Goal: Transaction & Acquisition: Purchase product/service

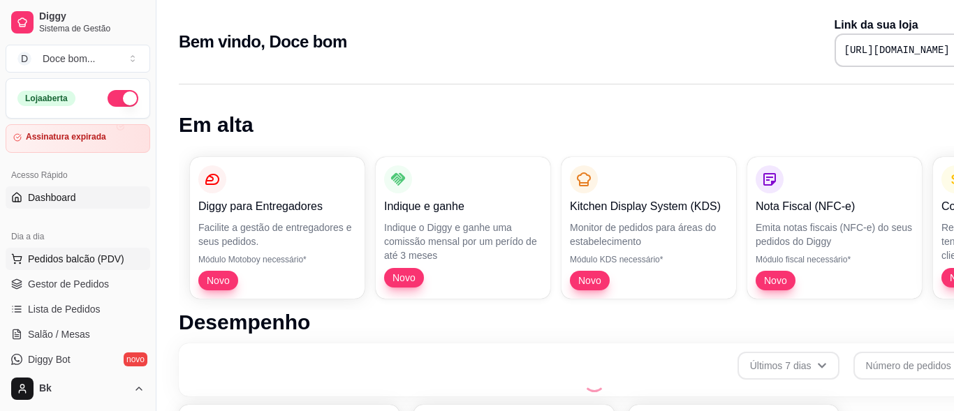
click at [66, 263] on span "Pedidos balcão (PDV)" at bounding box center [76, 259] width 96 height 14
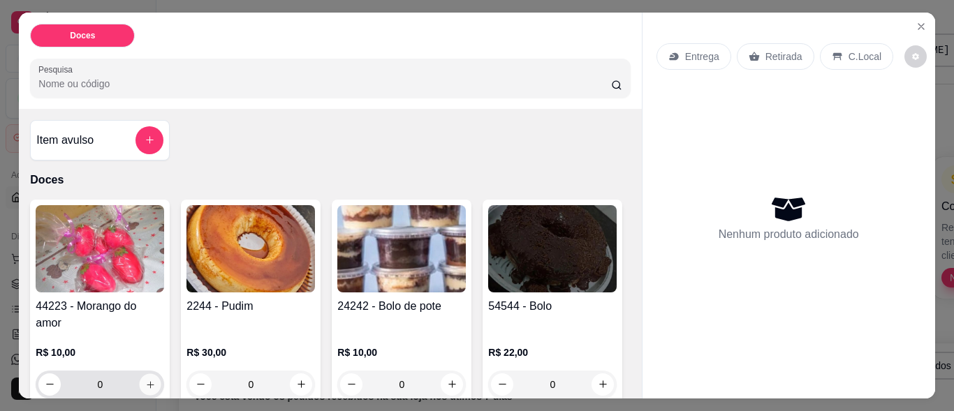
click at [145, 384] on icon "increase-product-quantity" at bounding box center [150, 384] width 10 height 10
type input "1"
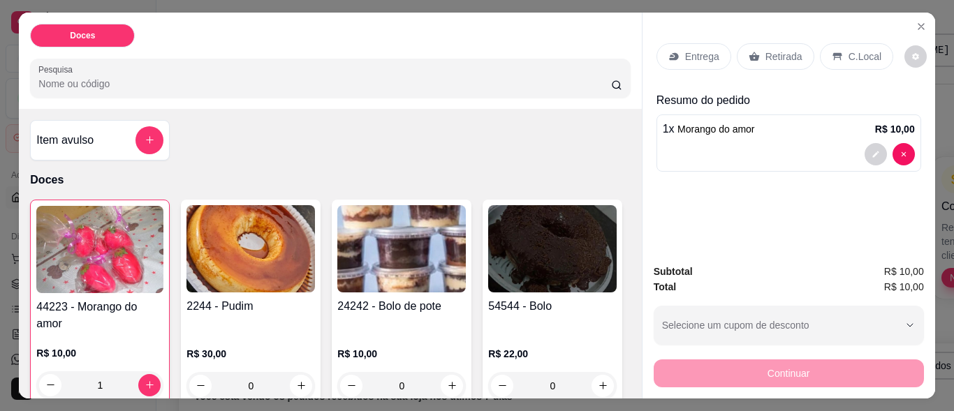
click at [691, 50] on p "Entrega" at bounding box center [702, 57] width 34 height 14
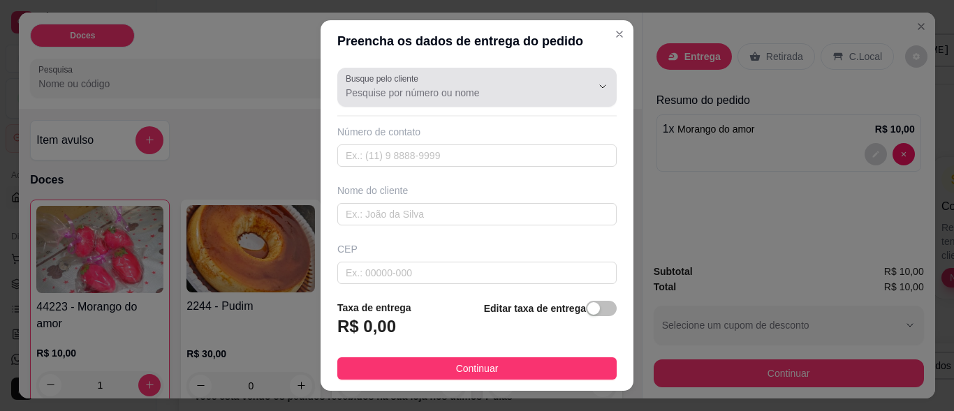
click at [415, 98] on input "Busque pelo cliente" at bounding box center [457, 93] width 223 height 14
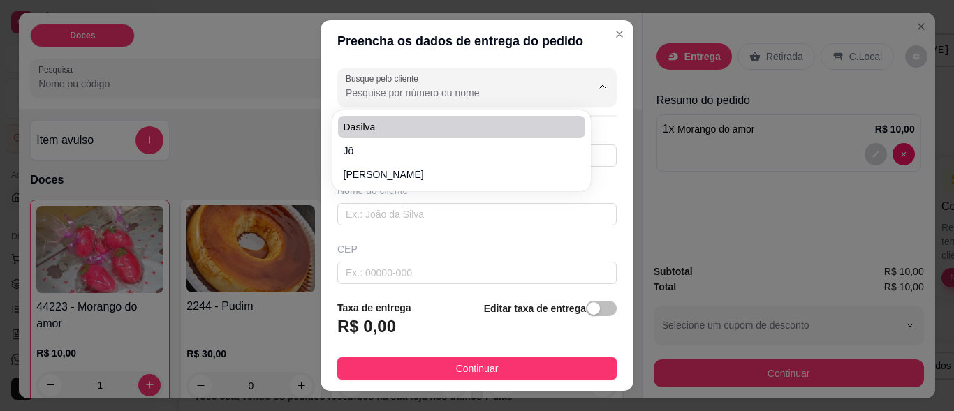
click at [480, 86] on input "Busque pelo cliente" at bounding box center [457, 93] width 223 height 14
click at [496, 94] on input "Busque pelo cliente" at bounding box center [457, 93] width 223 height 14
click at [474, 87] on input "Busque pelo cliente" at bounding box center [457, 93] width 223 height 14
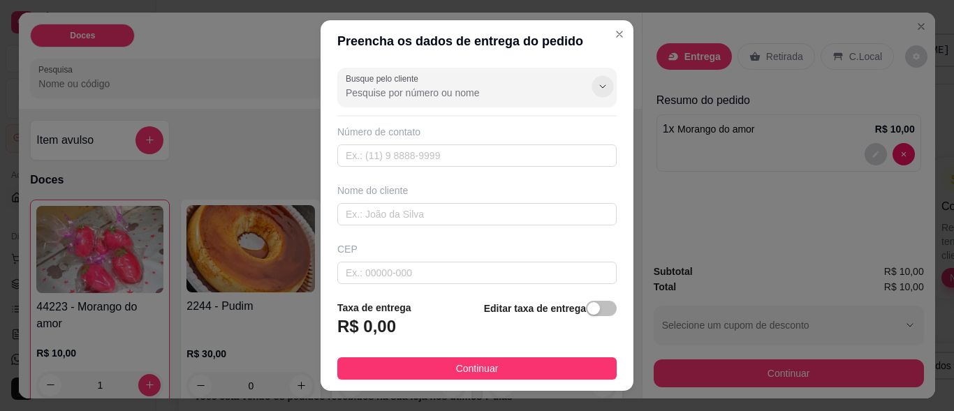
click at [591, 87] on button "Show suggestions" at bounding box center [602, 87] width 22 height 22
click at [591, 87] on button "Show suggestions" at bounding box center [602, 86] width 22 height 22
type input "cggg"
click at [572, 79] on button "Show suggestions" at bounding box center [583, 86] width 22 height 22
click at [582, 55] on header "Preencha os dados de entrega do pedido" at bounding box center [477, 41] width 313 height 42
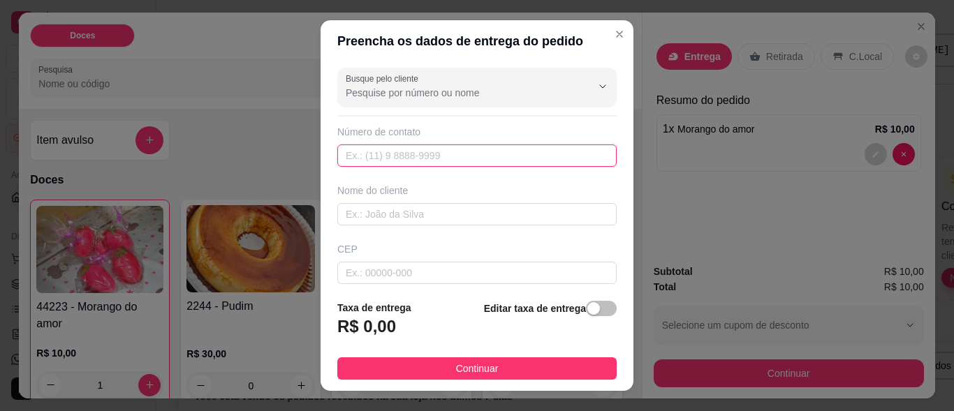
click at [403, 161] on input "text" at bounding box center [476, 156] width 279 height 22
type input "[PHONE_NUMBER]"
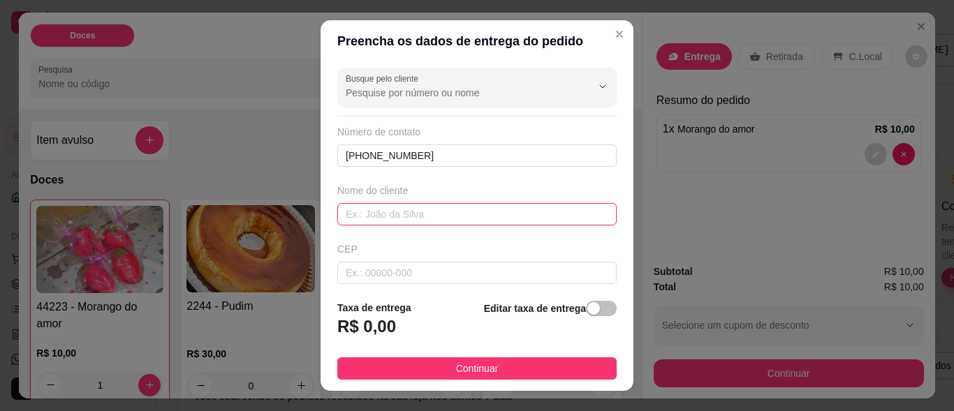
drag, startPoint x: 419, startPoint y: 212, endPoint x: 410, endPoint y: 209, distance: 9.5
click at [418, 212] on input "text" at bounding box center [476, 214] width 279 height 22
click at [355, 216] on input "12" at bounding box center [476, 214] width 279 height 22
click at [416, 219] on input "12415010" at bounding box center [476, 214] width 279 height 22
type input "1"
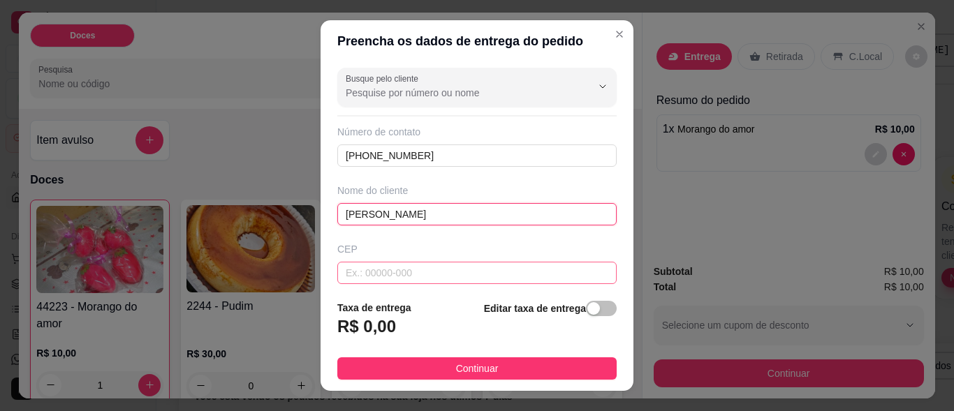
type input "[PERSON_NAME]"
click at [382, 274] on input "text" at bounding box center [476, 273] width 279 height 22
click at [352, 270] on input "text" at bounding box center [476, 273] width 279 height 22
click at [352, 269] on input "text" at bounding box center [476, 273] width 279 height 22
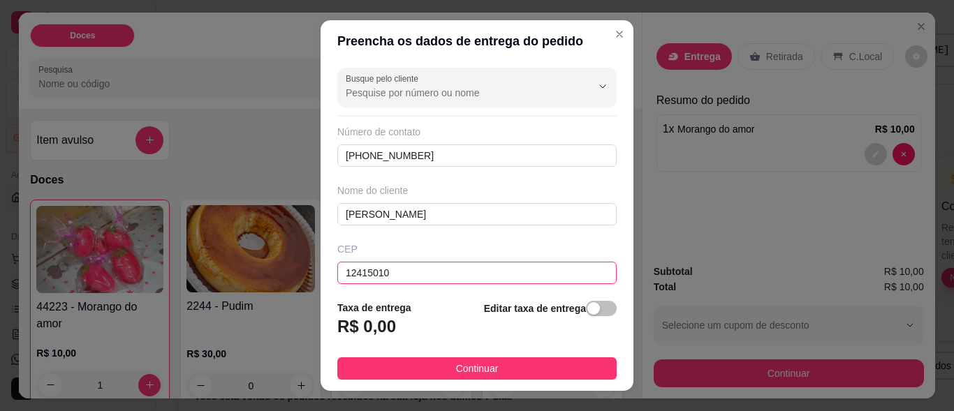
type input "12415010"
click at [415, 265] on div "Busque pelo cliente Número de contato [PHONE_NUMBER] Nome do cliente [PERSON_NA…" at bounding box center [477, 175] width 313 height 226
click at [547, 270] on div "Busque pelo cliente Número de contato [PHONE_NUMBER] Nome do cliente [PERSON_NA…" at bounding box center [477, 175] width 313 height 226
click at [557, 271] on div "Busque pelo cliente Número de contato [PHONE_NUMBER] Nome do cliente [PERSON_NA…" at bounding box center [477, 175] width 313 height 226
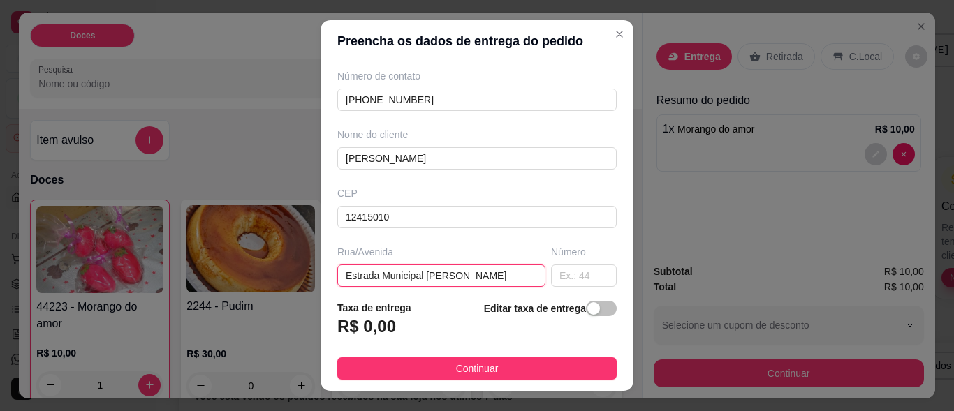
click at [377, 270] on input "text" at bounding box center [441, 276] width 208 height 22
type input "Estrada Municipal [PERSON_NAME]"
type input "Campinas"
type input "Pindamonhangaba"
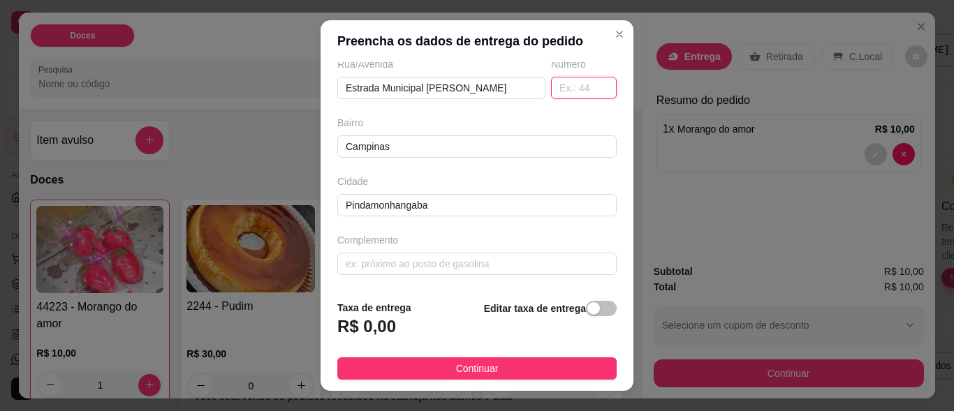
click at [559, 89] on input "text" at bounding box center [584, 88] width 66 height 22
type input "541"
click at [558, 126] on div "Busque pelo cliente Número de contato [PHONE_NUMBER] Nome do cliente [PERSON_NA…" at bounding box center [477, 175] width 313 height 226
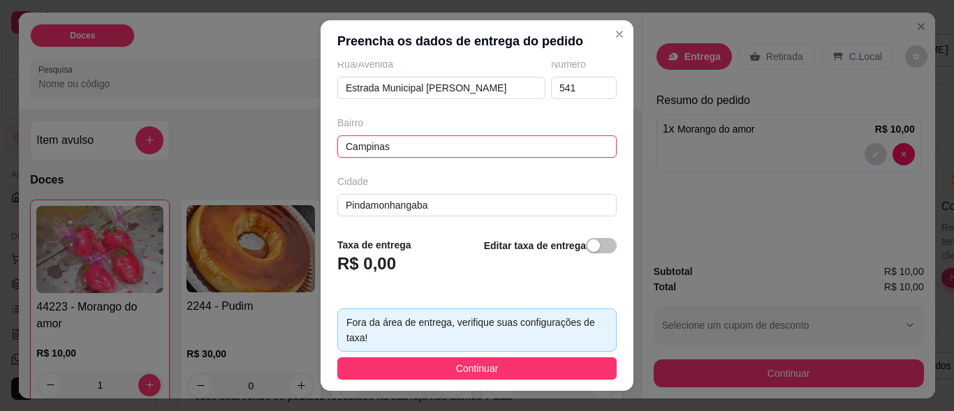
click at [412, 149] on input "Campinas" at bounding box center [476, 146] width 279 height 22
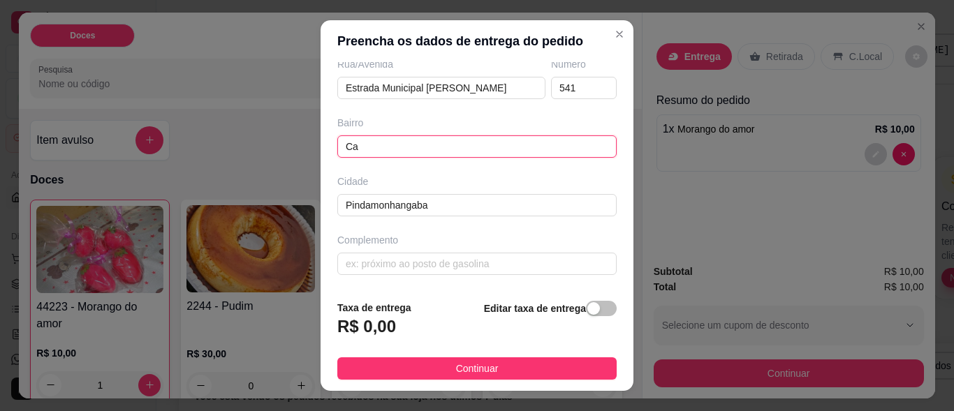
type input "C"
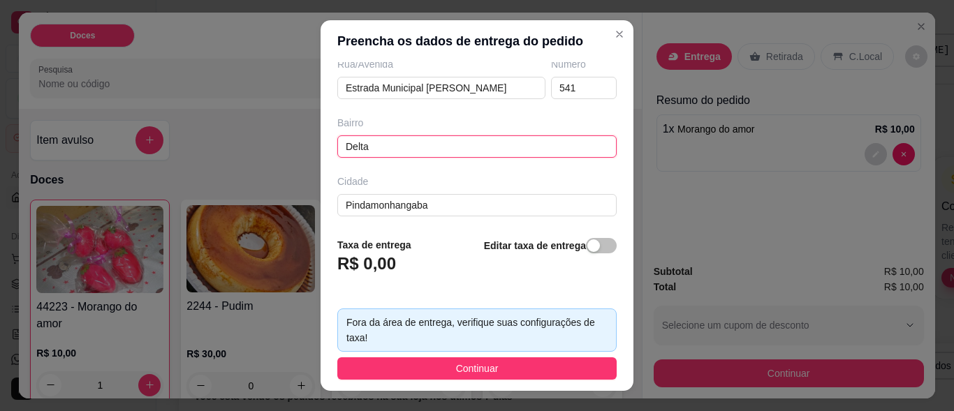
click at [429, 138] on input "Delta" at bounding box center [476, 146] width 279 height 22
drag, startPoint x: 456, startPoint y: 183, endPoint x: 597, endPoint y: 227, distance: 147.8
click at [459, 193] on div "[GEOGRAPHIC_DATA]" at bounding box center [476, 196] width 285 height 42
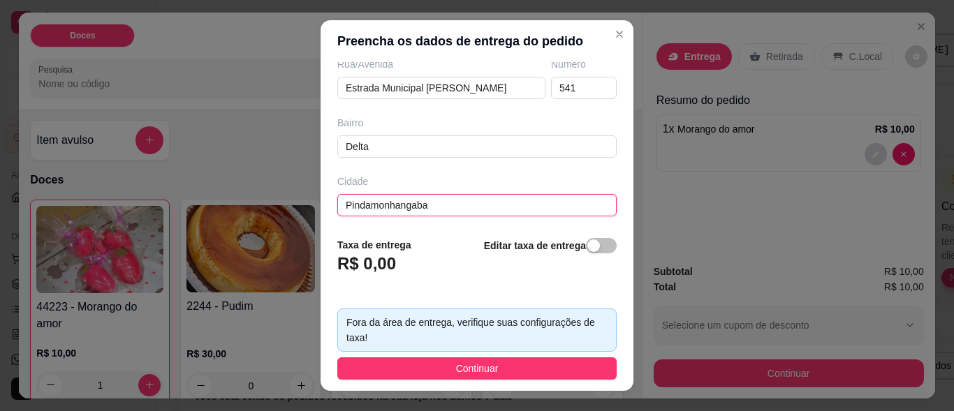
click at [469, 208] on input "Pindamonhangaba" at bounding box center [476, 205] width 279 height 22
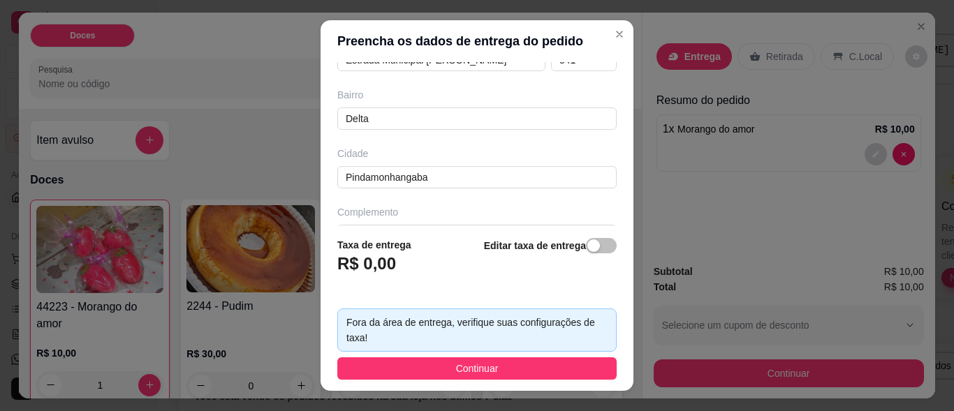
click at [411, 208] on div "Complemento" at bounding box center [476, 212] width 279 height 14
click at [360, 209] on div "Complemento" at bounding box center [476, 212] width 279 height 14
click at [359, 213] on div "Complemento" at bounding box center [476, 212] width 279 height 14
click at [358, 212] on div "Complemento" at bounding box center [476, 212] width 279 height 14
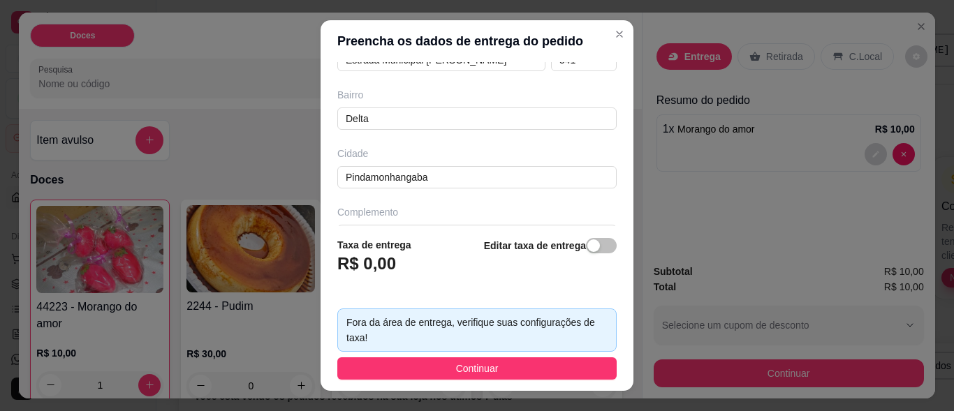
click at [358, 211] on div "Complemento" at bounding box center [476, 212] width 279 height 14
click at [396, 218] on div "Complemento" at bounding box center [476, 212] width 279 height 14
type input "Campinas"
drag, startPoint x: 398, startPoint y: 205, endPoint x: 387, endPoint y: 212, distance: 13.2
click at [390, 209] on div "Busque pelo cliente Número de contato [PHONE_NUMBER] Nome do cliente [PERSON_NA…" at bounding box center [477, 143] width 313 height 163
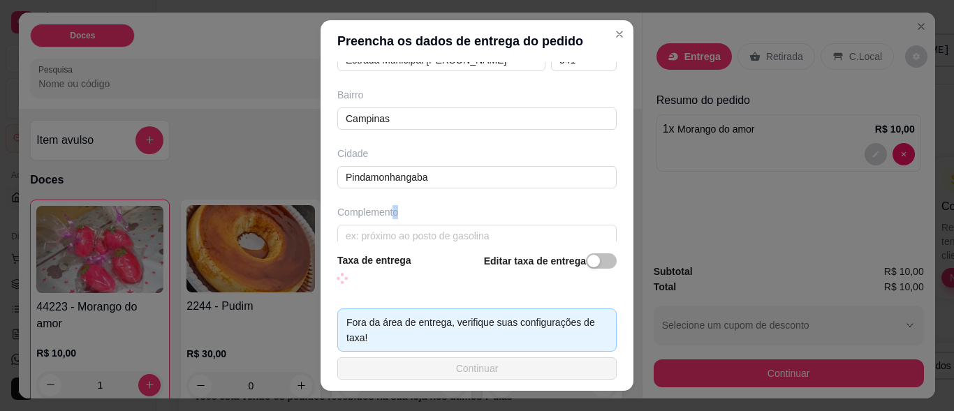
click at [482, 216] on div "Complemento" at bounding box center [476, 212] width 279 height 14
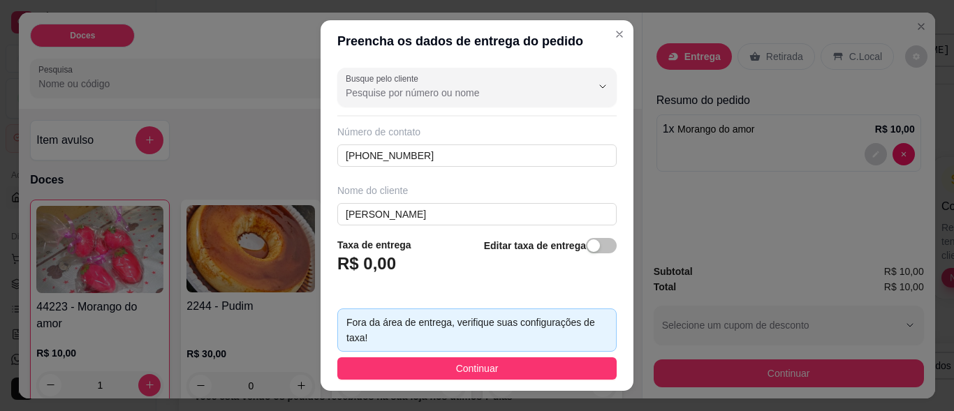
scroll to position [28, 0]
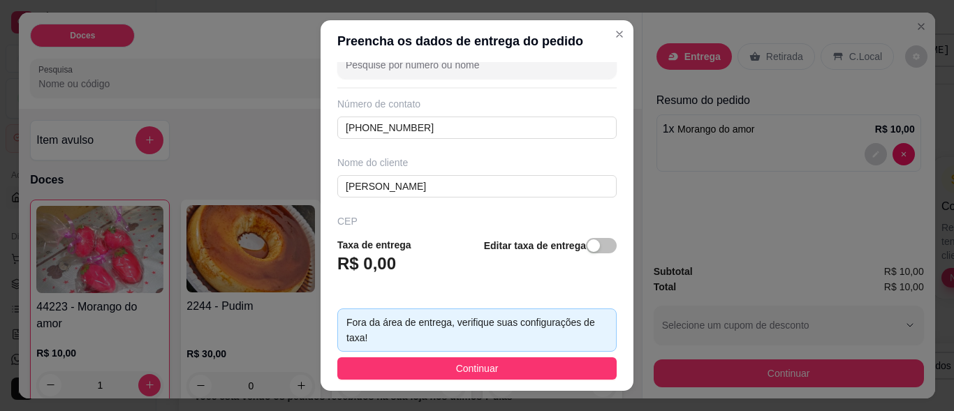
click at [369, 216] on div "CEP" at bounding box center [476, 221] width 279 height 14
click at [344, 215] on div "CEP" at bounding box center [476, 221] width 279 height 14
drag, startPoint x: 352, startPoint y: 218, endPoint x: 376, endPoint y: 224, distance: 25.2
click at [351, 220] on div "CEP" at bounding box center [476, 221] width 279 height 14
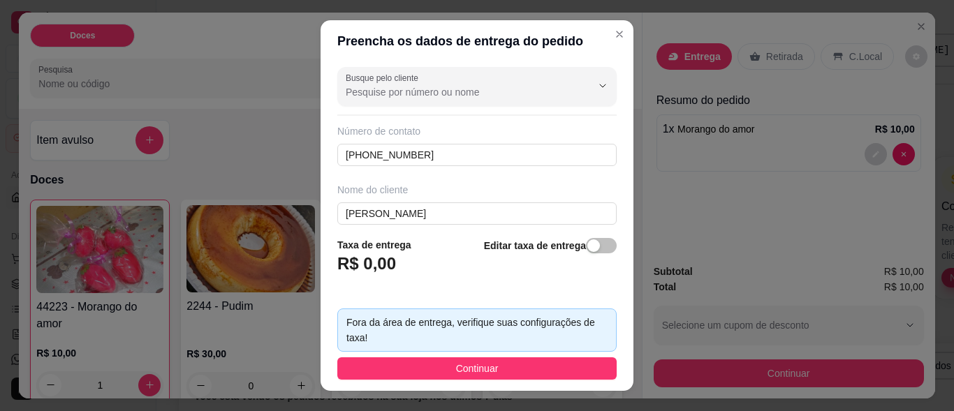
scroll to position [0, 0]
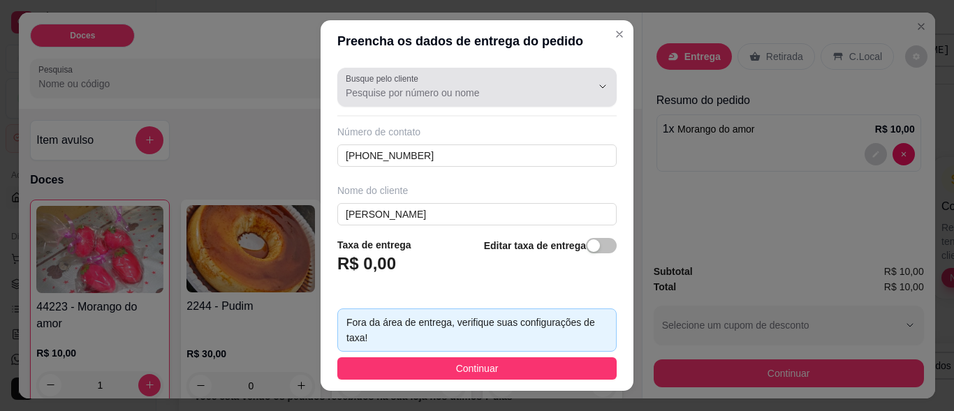
click at [420, 96] on input "Busque pelo cliente" at bounding box center [457, 93] width 223 height 14
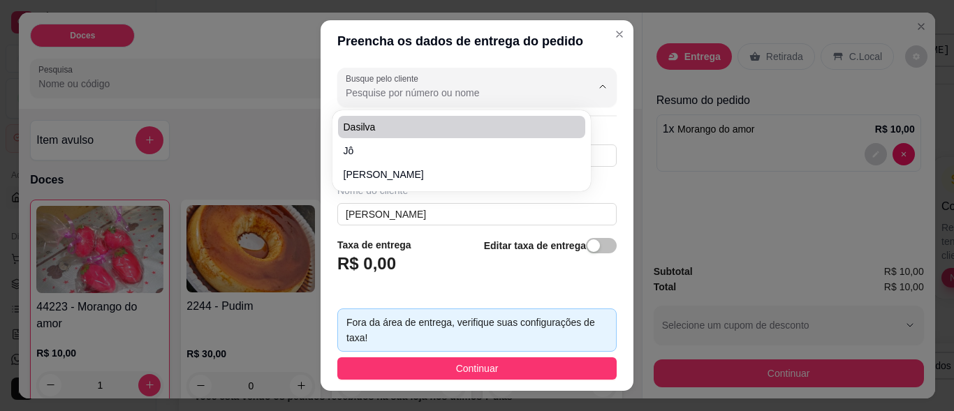
click at [373, 299] on footer "Taxa de entrega R$ 0,00 Editar taxa de entrega Fora da área de entrega, verifiq…" at bounding box center [477, 308] width 313 height 165
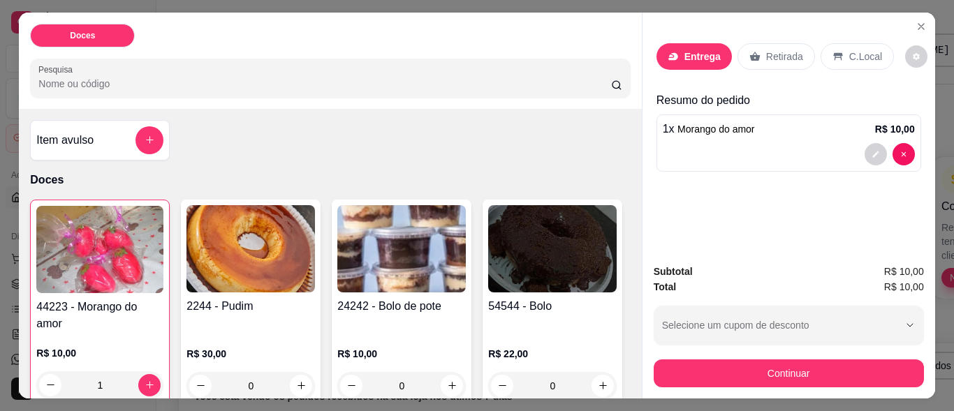
click at [691, 50] on p "Entrega" at bounding box center [702, 57] width 36 height 14
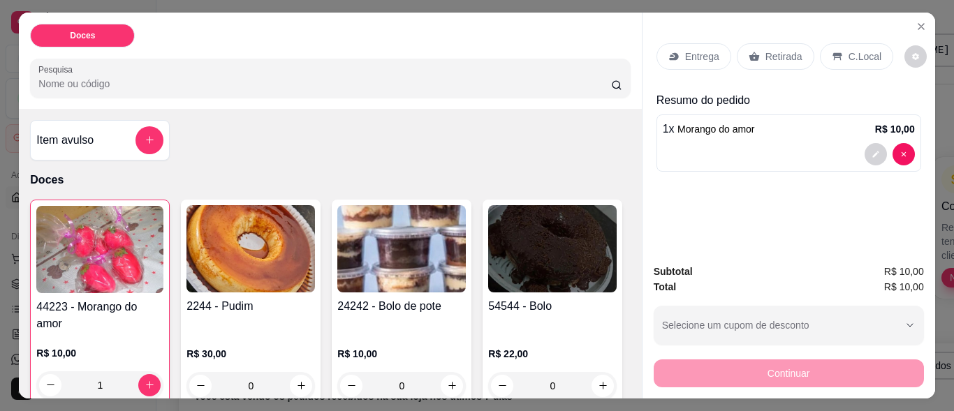
click at [700, 52] on p "Entrega" at bounding box center [702, 57] width 34 height 14
click at [686, 54] on p "Entrega" at bounding box center [702, 57] width 34 height 14
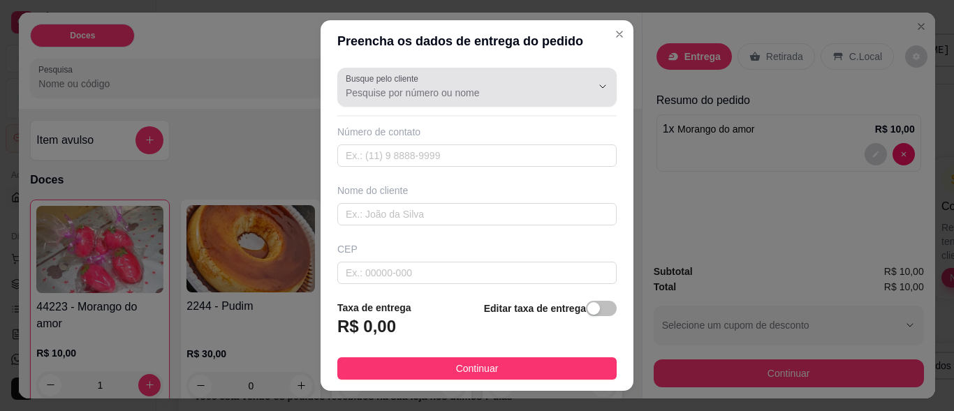
click at [476, 92] on input "Busque pelo cliente" at bounding box center [457, 93] width 223 height 14
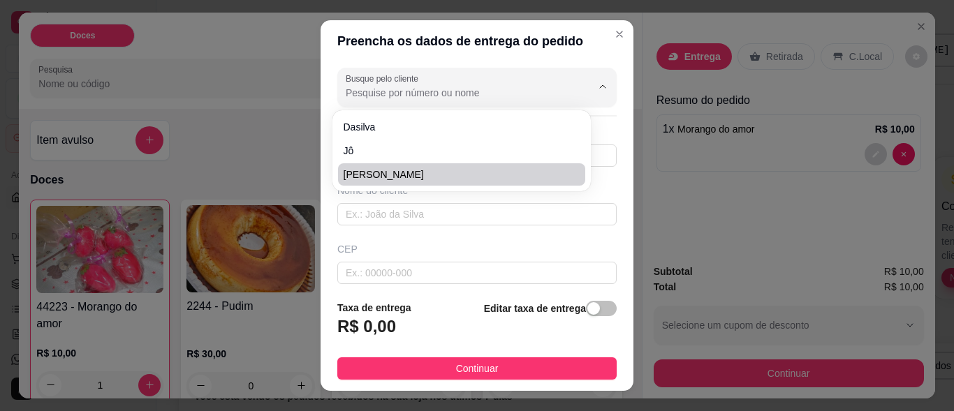
click at [360, 228] on div "Busque pelo cliente Número de contato Nome do cliente CEP Rua/[GEOGRAPHIC_DATA]" at bounding box center [477, 175] width 313 height 226
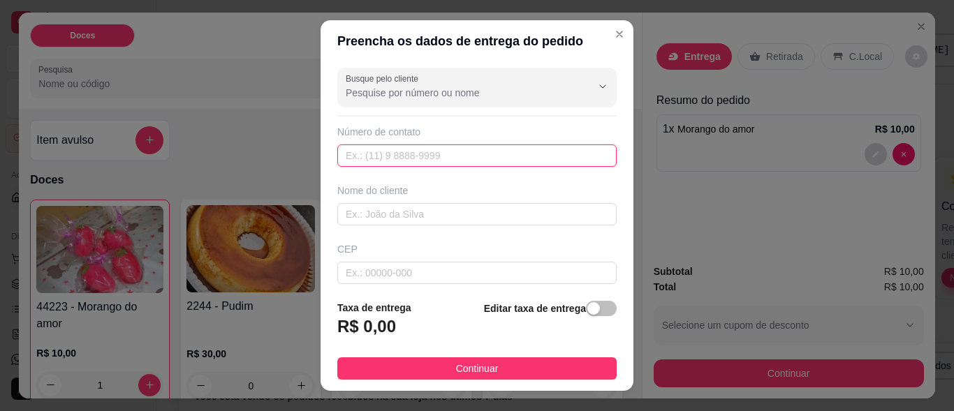
click at [391, 147] on input "text" at bounding box center [476, 156] width 279 height 22
type input "[PHONE_NUMBER]"
click at [386, 202] on div "Nome do cliente" at bounding box center [476, 205] width 285 height 42
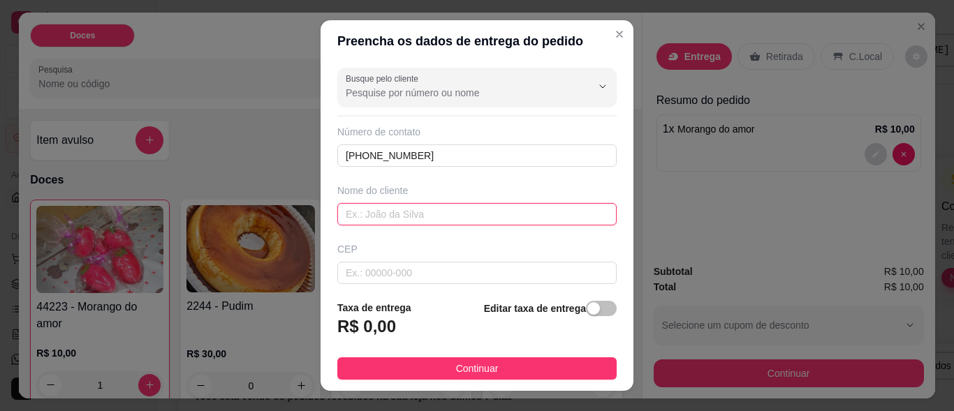
click at [367, 210] on input "text" at bounding box center [476, 214] width 279 height 22
click at [360, 218] on input "[PERSON_NAME]" at bounding box center [476, 214] width 279 height 22
type input "[PERSON_NAME]"
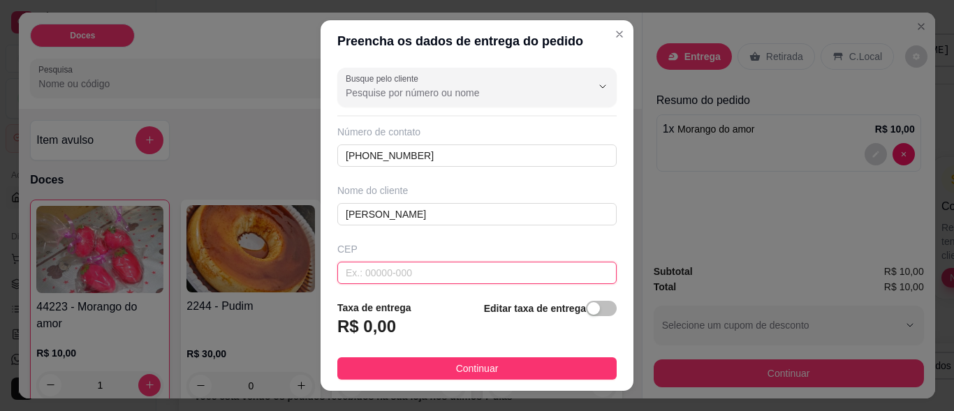
click at [385, 277] on input "text" at bounding box center [476, 273] width 279 height 22
type input "12415010"
type input "Estrada Municipal [PERSON_NAME]"
type input "Campinas"
type input "Pindamonhangaba"
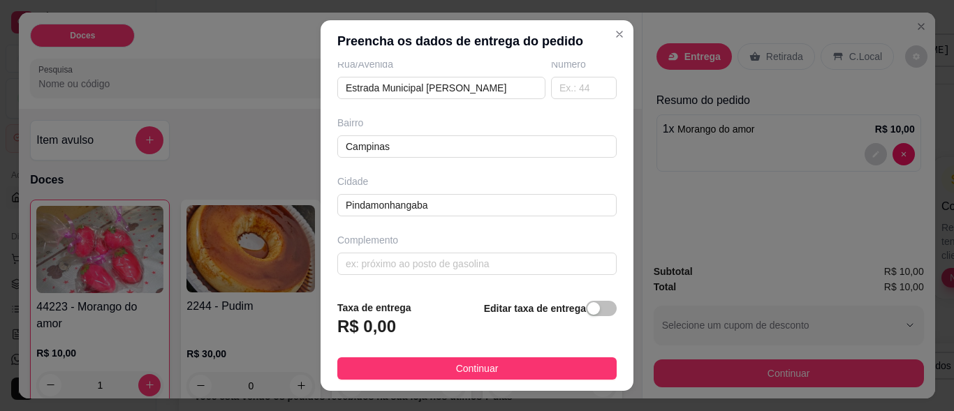
scroll to position [24, 0]
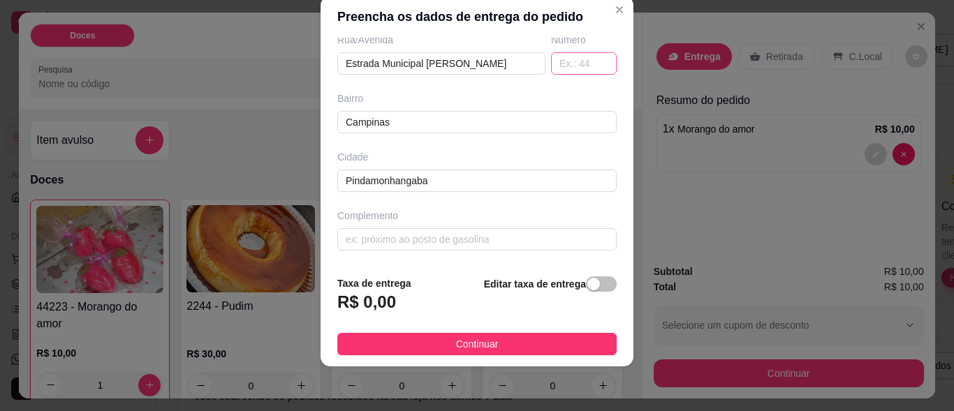
type input "12415010"
click at [575, 70] on input "text" at bounding box center [584, 63] width 66 height 22
type input "4"
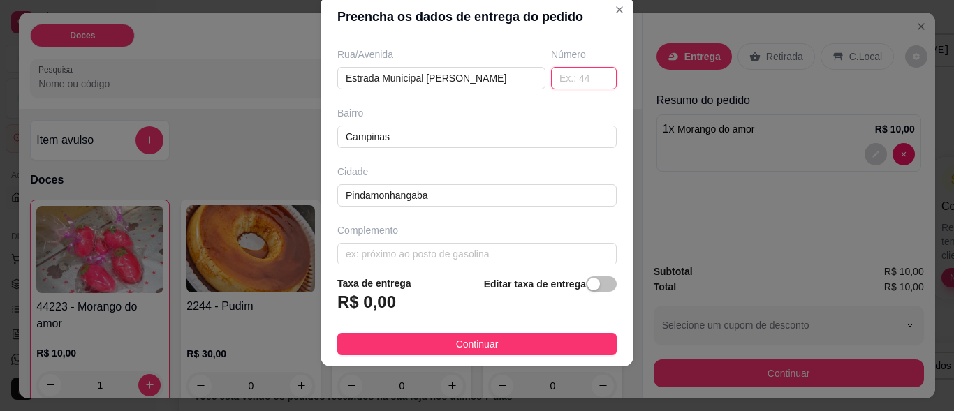
scroll to position [244, 0]
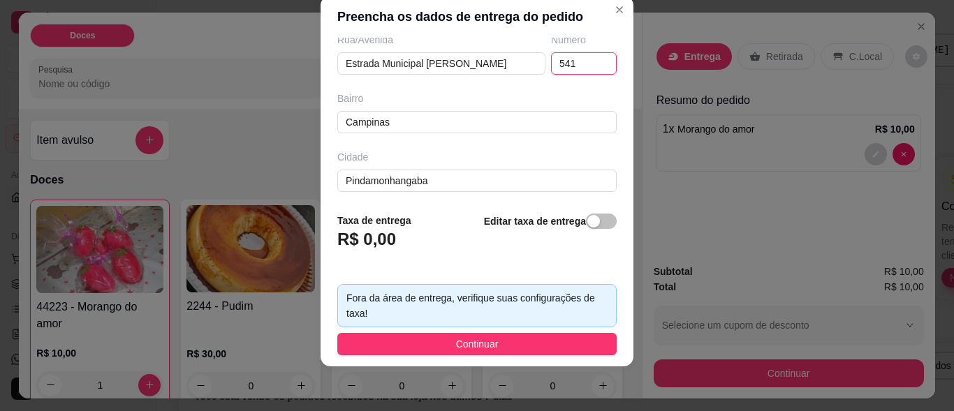
type input "541"
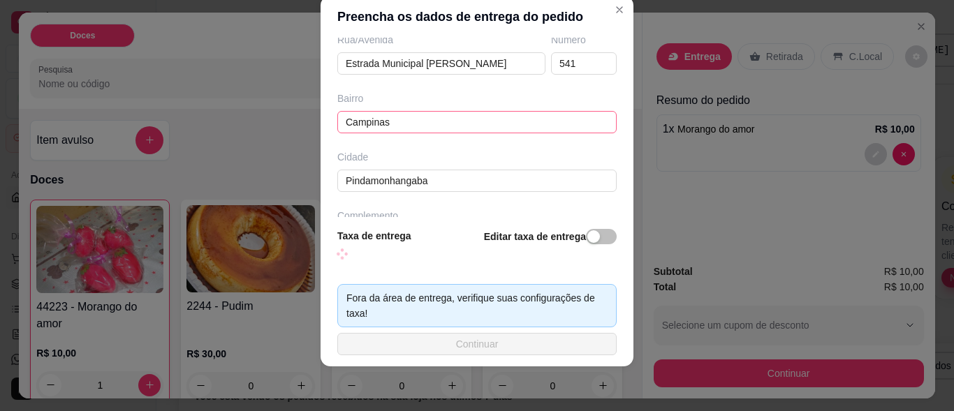
drag, startPoint x: 528, startPoint y: 79, endPoint x: 489, endPoint y: 112, distance: 51.0
click at [499, 86] on div "Busque pelo cliente Número de contato [PHONE_NUMBER] Nome do cliente [PERSON_NA…" at bounding box center [477, 127] width 313 height 179
click at [478, 126] on input "Campinas" at bounding box center [476, 122] width 279 height 22
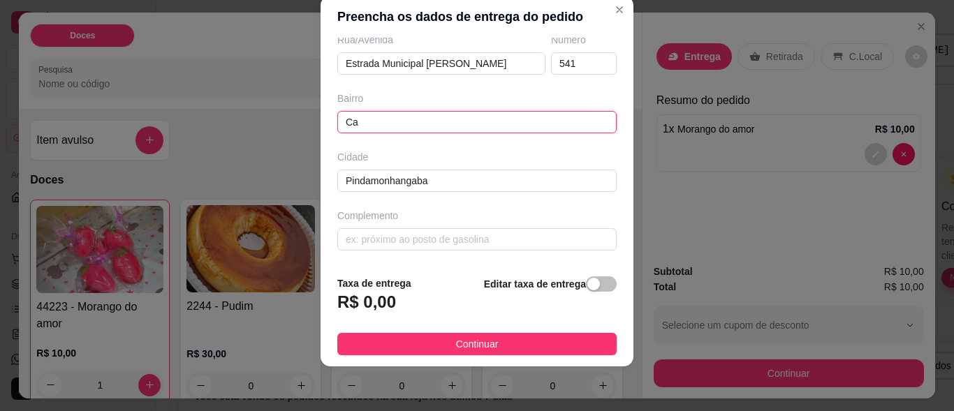
type input "C"
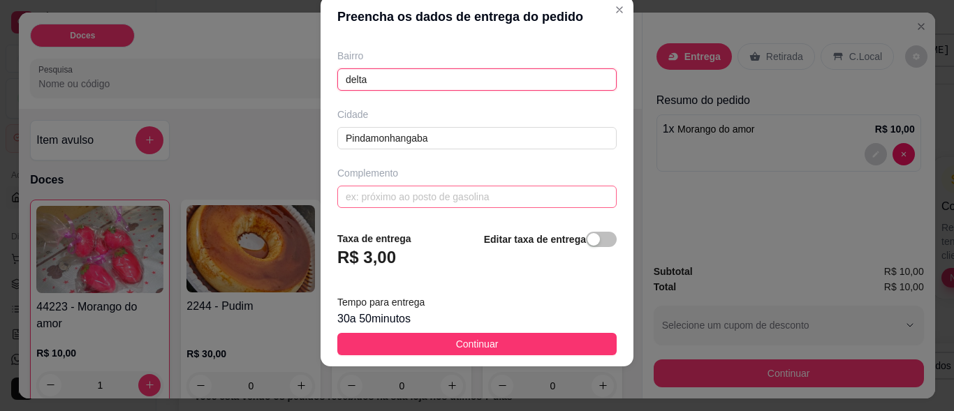
scroll to position [288, 0]
type input "delta"
drag, startPoint x: 417, startPoint y: 191, endPoint x: 393, endPoint y: 219, distance: 37.2
click at [393, 219] on section "Preencha os dados de entrega do pedido Busque pelo cliente Número de contato [P…" at bounding box center [477, 181] width 313 height 370
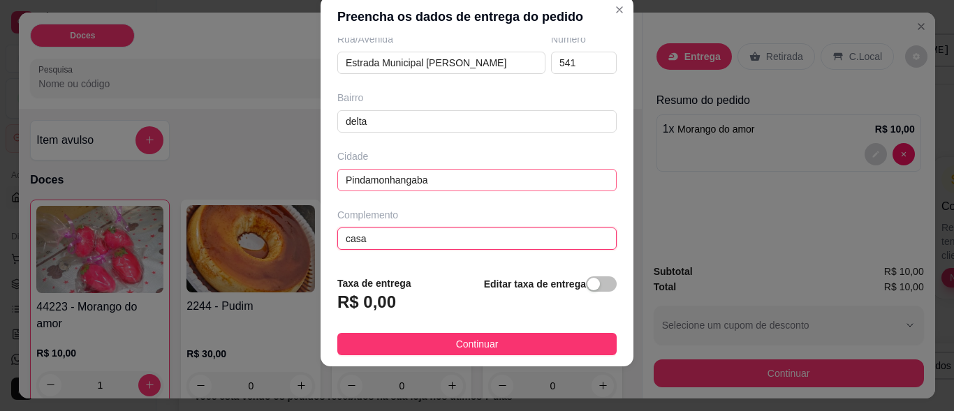
scroll to position [244, 0]
type input "c"
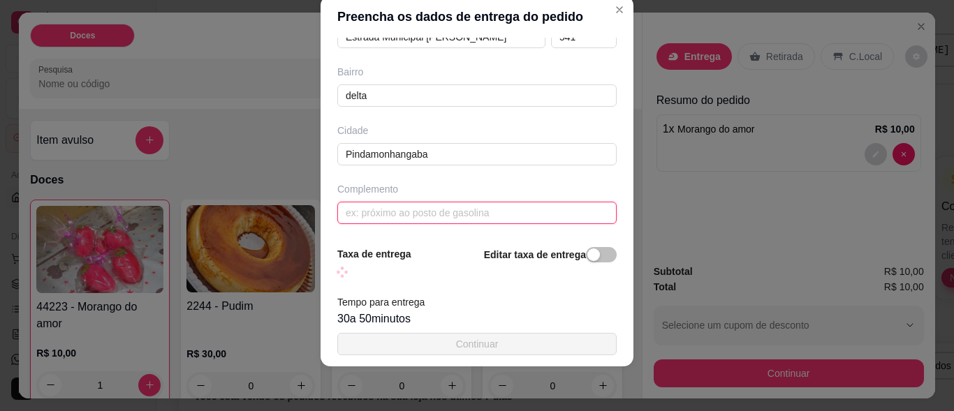
scroll to position [273, 0]
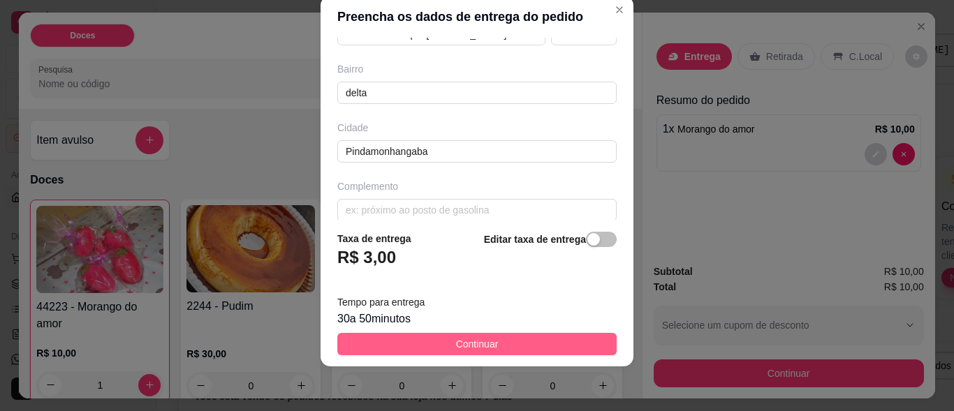
click at [425, 346] on button "Continuar" at bounding box center [476, 344] width 279 height 22
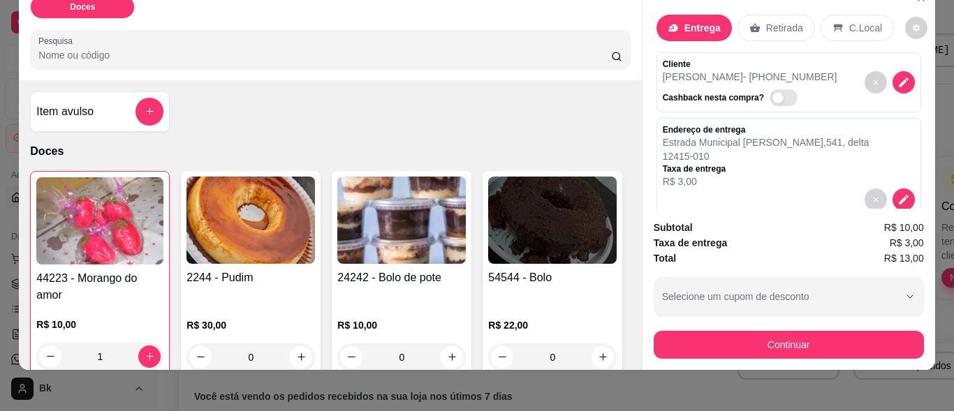
scroll to position [38, 0]
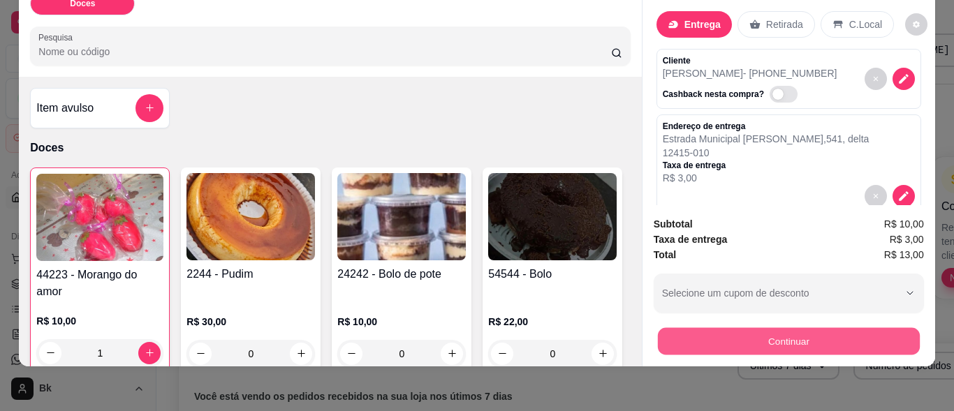
click at [743, 328] on button "Continuar" at bounding box center [788, 341] width 262 height 27
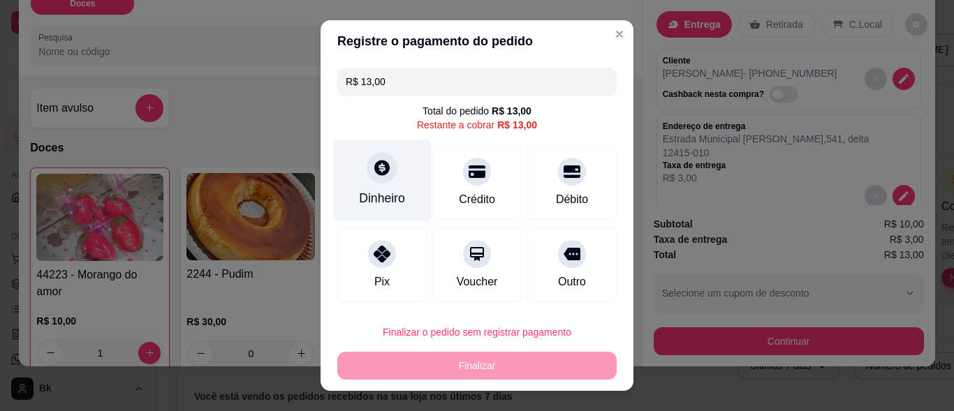
click at [382, 183] on div "Dinheiro" at bounding box center [382, 181] width 98 height 82
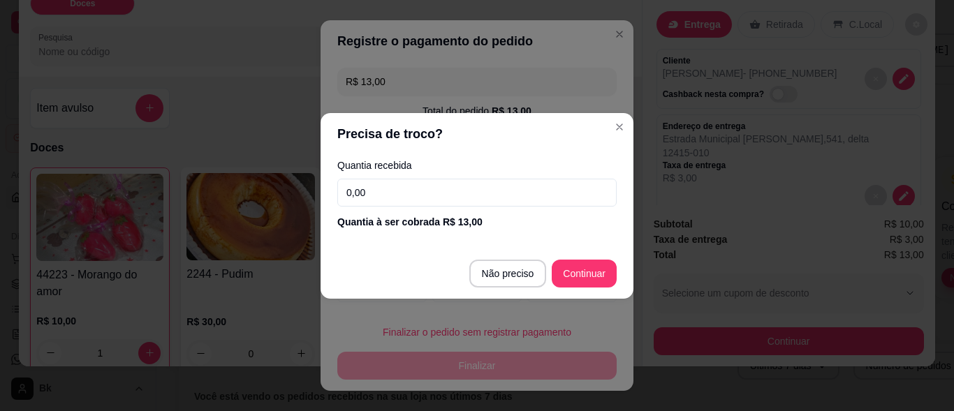
click at [351, 193] on input "0,00" at bounding box center [476, 193] width 279 height 28
type input "0,10"
type input "R$ 0,00"
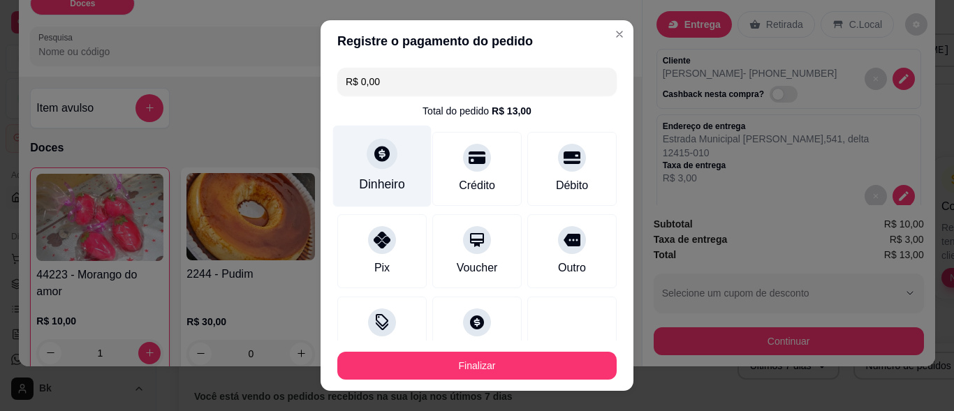
click at [374, 160] on icon at bounding box center [381, 154] width 15 height 15
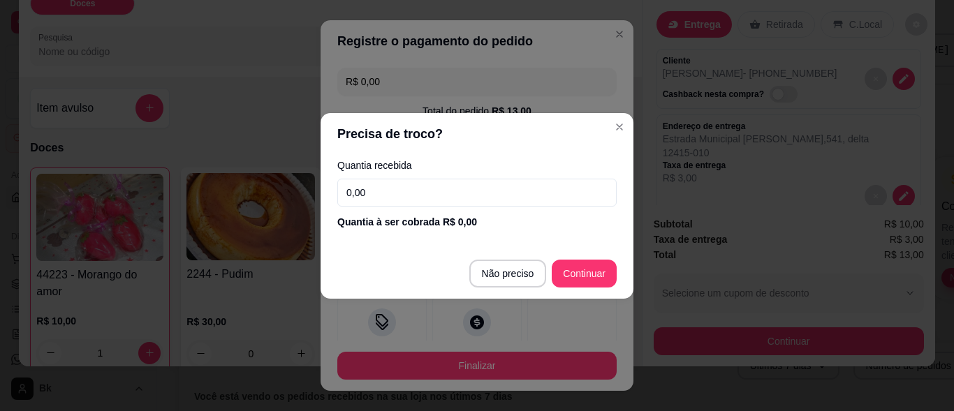
click at [357, 194] on input "0,00" at bounding box center [476, 193] width 279 height 28
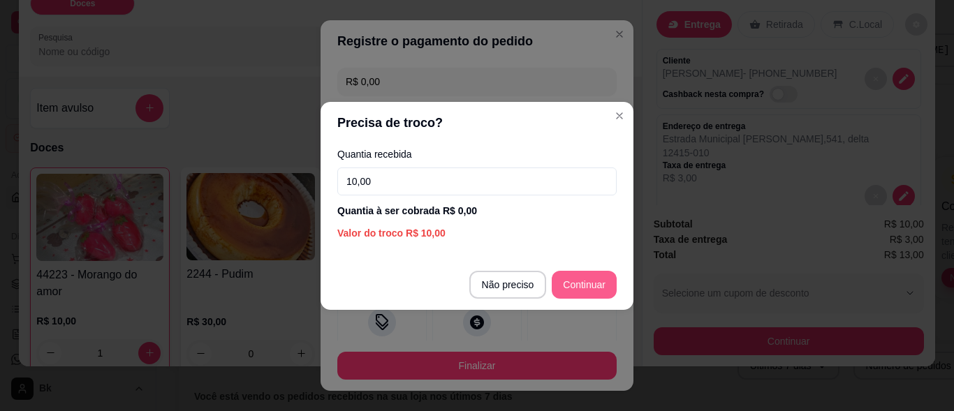
type input "10,00"
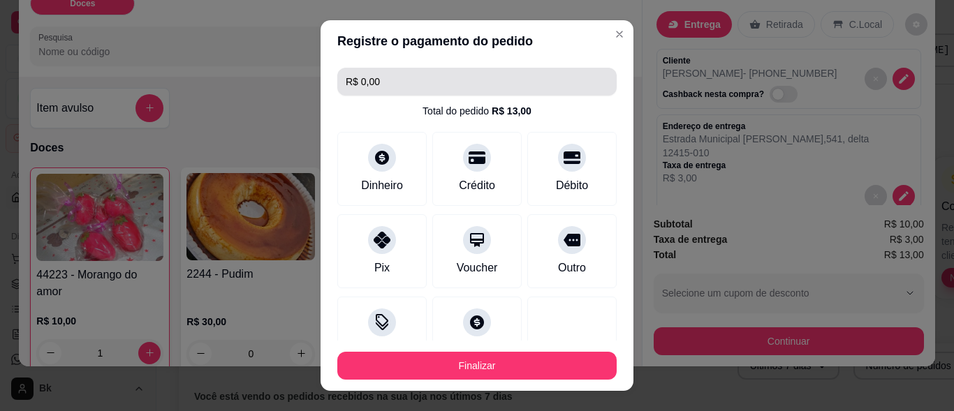
click at [360, 80] on input "R$ 0,00" at bounding box center [477, 82] width 263 height 28
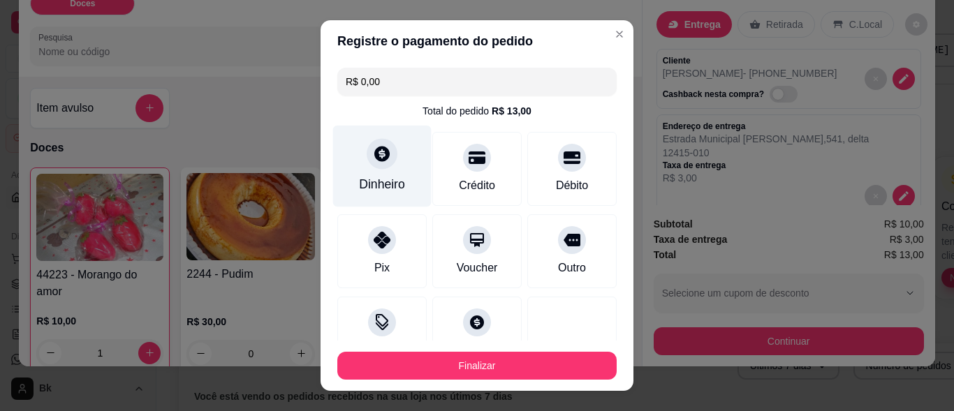
click at [383, 158] on icon at bounding box center [382, 154] width 18 height 18
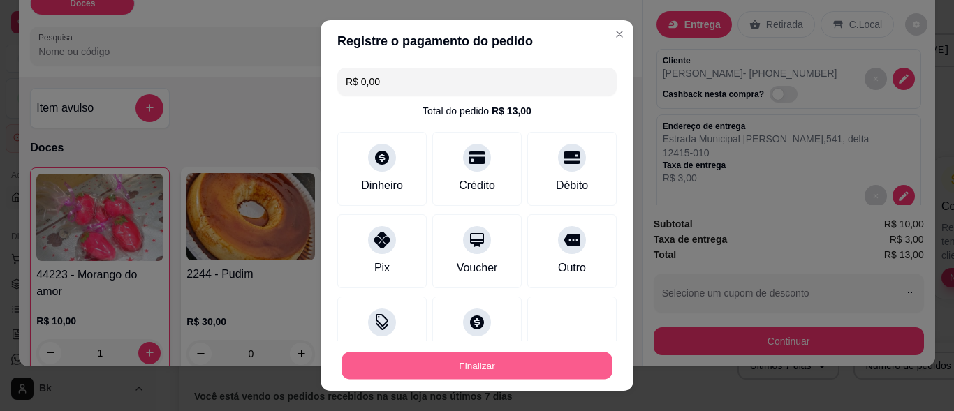
click at [448, 365] on button "Finalizar" at bounding box center [476, 365] width 271 height 27
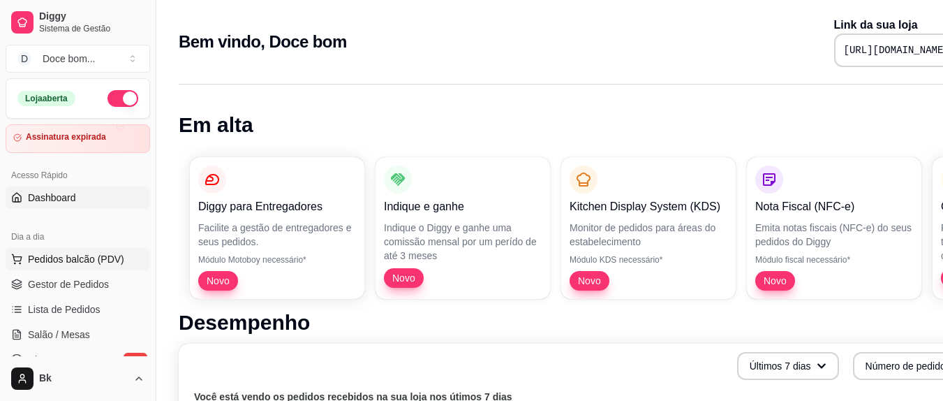
click at [44, 259] on span "Pedidos balcão (PDV)" at bounding box center [76, 259] width 96 height 14
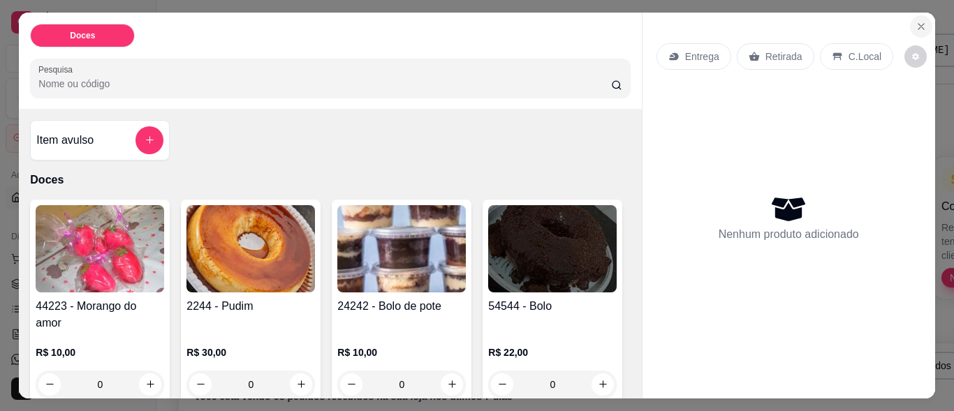
click at [910, 22] on button "Close" at bounding box center [921, 26] width 22 height 22
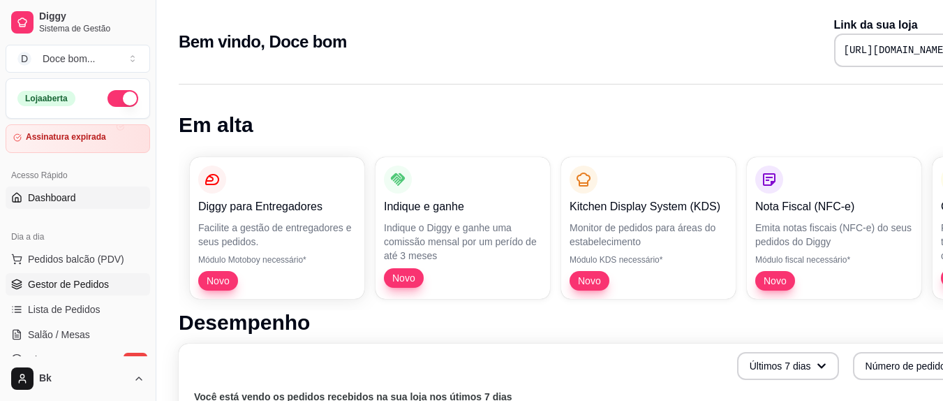
click at [80, 291] on link "Gestor de Pedidos" at bounding box center [78, 284] width 145 height 22
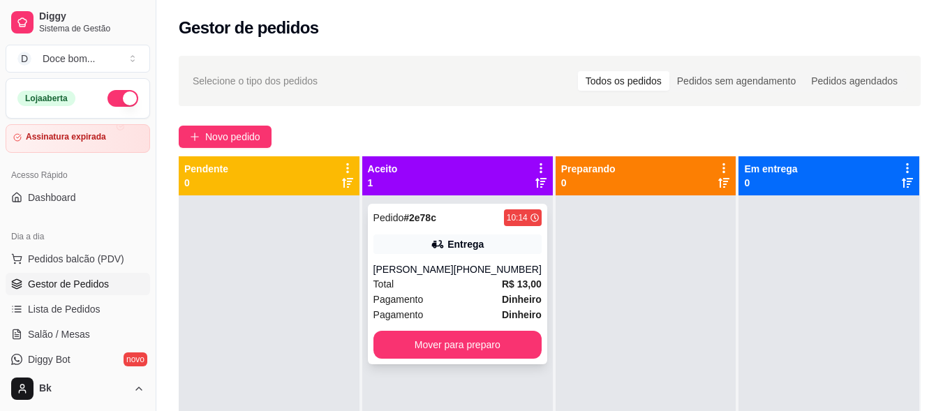
click at [466, 229] on div "Pedido # 2e78c 10:14 Entrega [PERSON_NAME] [PHONE_NUMBER] Total R$ 13,00 Pagame…" at bounding box center [457, 284] width 179 height 161
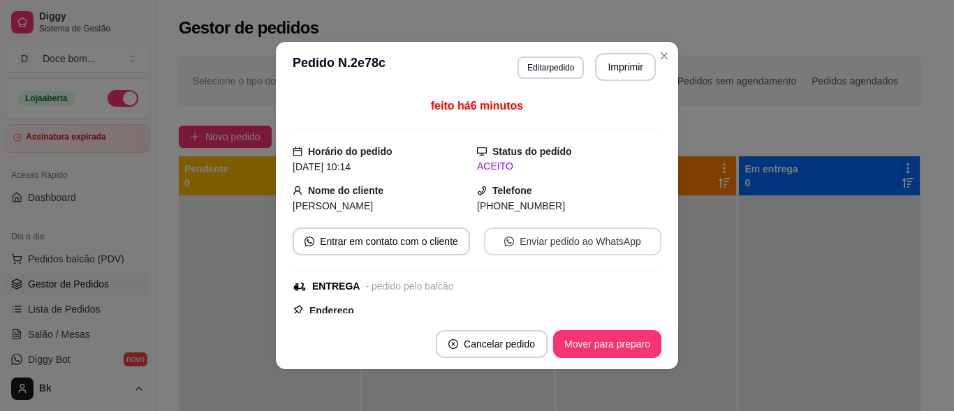
click at [571, 242] on button "Enviar pedido ao WhatsApp" at bounding box center [572, 242] width 177 height 28
click at [561, 242] on button "Enviar pedido ao WhatsApp" at bounding box center [572, 242] width 177 height 28
click at [600, 340] on button "Mover para preparo" at bounding box center [607, 344] width 108 height 28
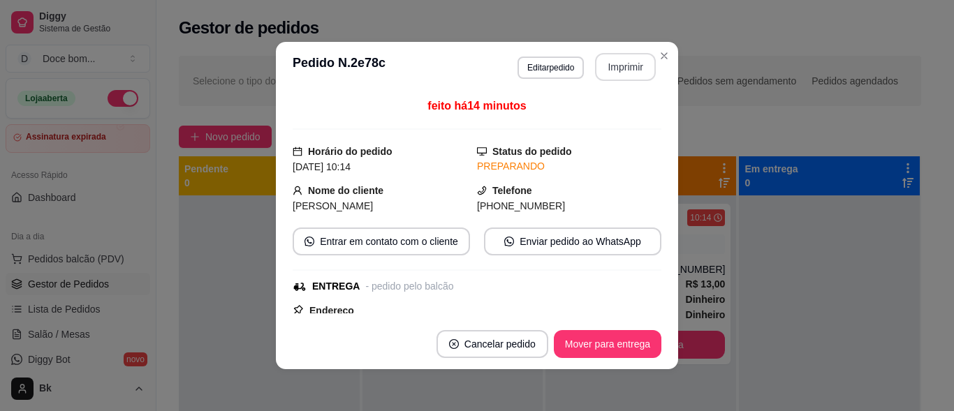
click at [601, 68] on button "Imprimir" at bounding box center [625, 67] width 61 height 28
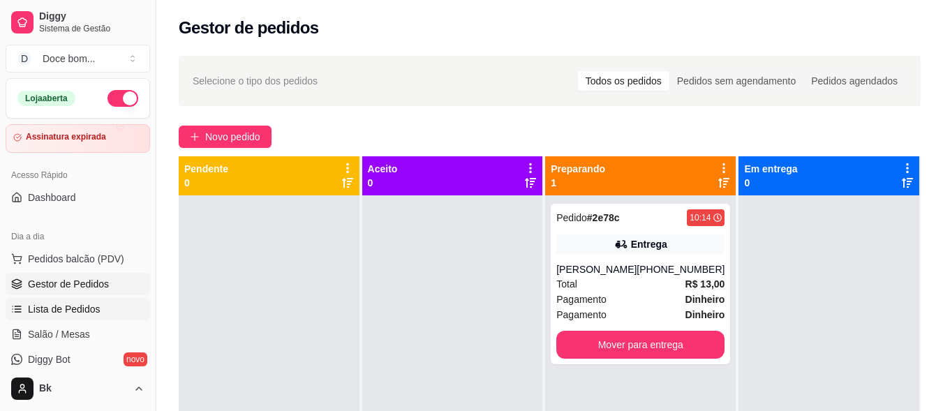
click at [67, 315] on span "Lista de Pedidos" at bounding box center [64, 309] width 73 height 14
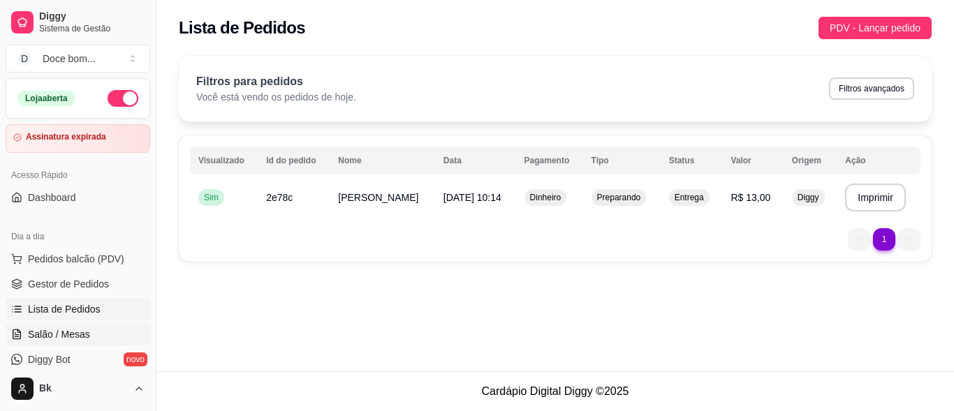
click at [64, 330] on span "Salão / Mesas" at bounding box center [59, 334] width 62 height 14
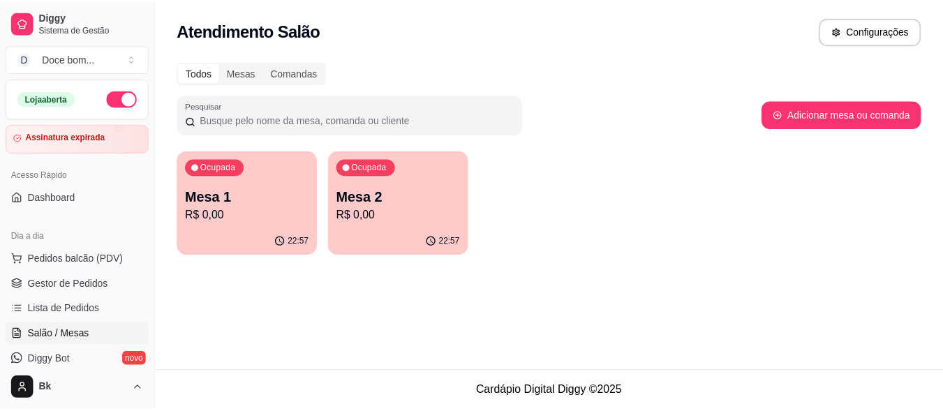
scroll to position [582, 0]
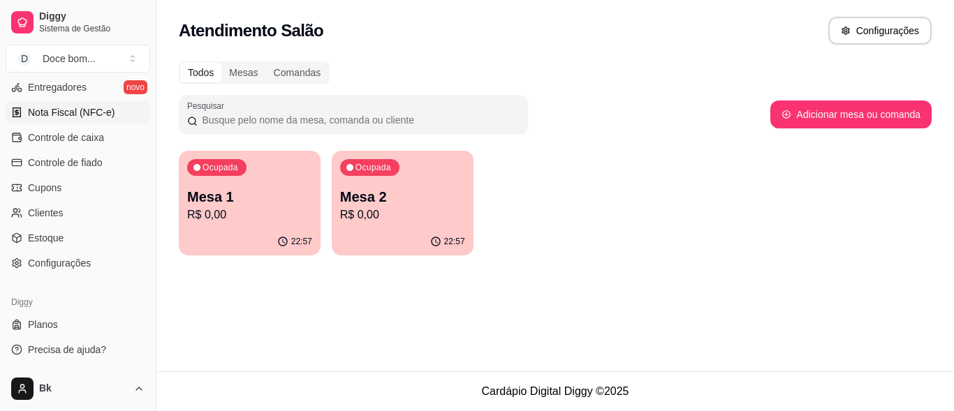
click at [68, 110] on span "Nota Fiscal (NFC-e)" at bounding box center [71, 112] width 87 height 14
click at [81, 115] on span "Nota Fiscal (NFC-e)" at bounding box center [71, 112] width 87 height 14
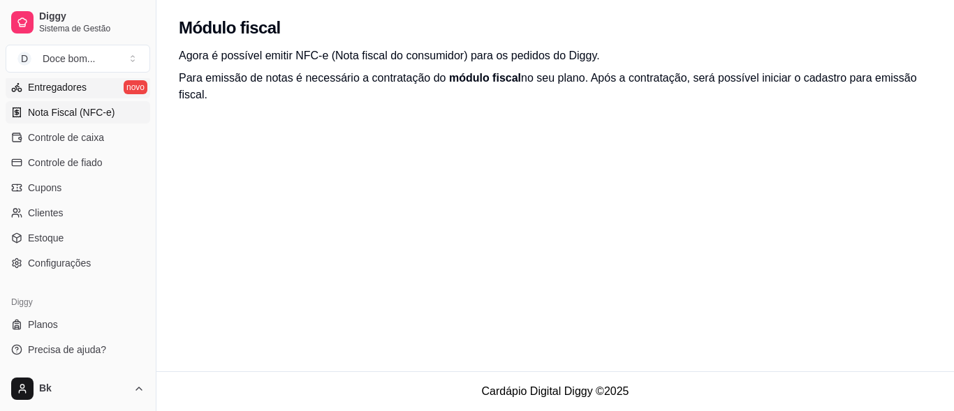
click at [50, 91] on span "Entregadores" at bounding box center [57, 87] width 59 height 14
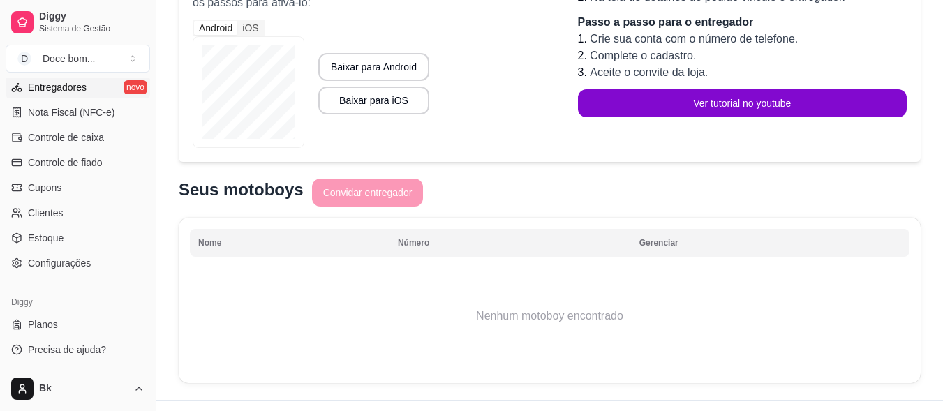
scroll to position [161, 0]
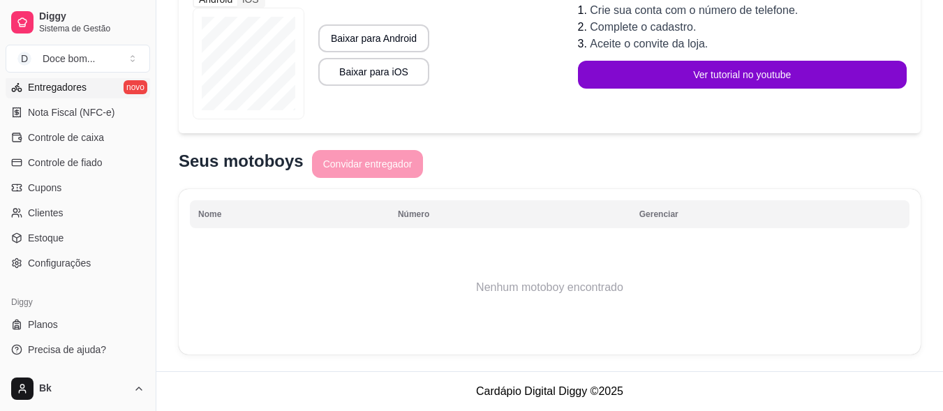
click at [229, 203] on div "Nome Número Gerenciar Nenhum motoboy encontrado" at bounding box center [550, 271] width 742 height 165
click at [229, 212] on th "Nome" at bounding box center [290, 214] width 200 height 28
click at [335, 158] on div "Seus motoboys Convidar entregador" at bounding box center [550, 165] width 742 height 31
drag, startPoint x: 374, startPoint y: 165, endPoint x: 327, endPoint y: 180, distance: 49.0
click at [373, 165] on div "Seus motoboys Convidar entregador" at bounding box center [550, 165] width 742 height 31
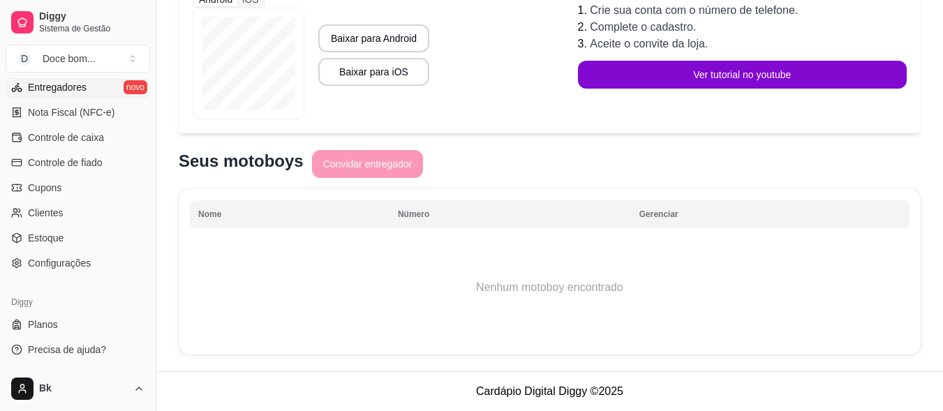
click at [251, 216] on th "Nome" at bounding box center [290, 214] width 200 height 28
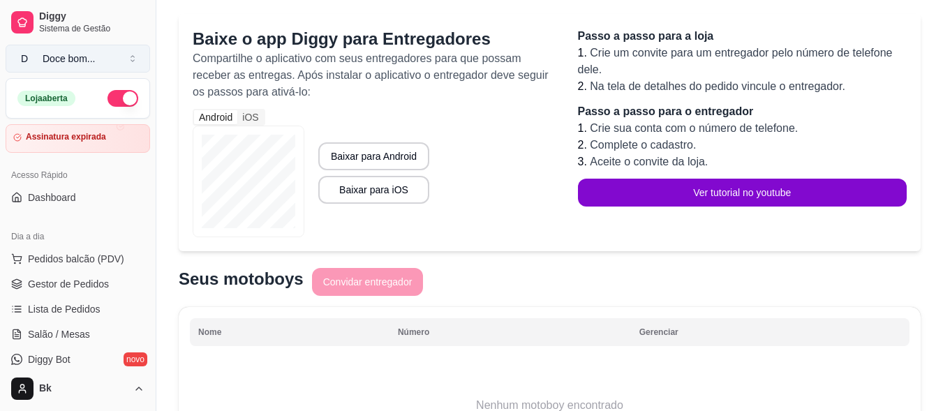
scroll to position [0, 0]
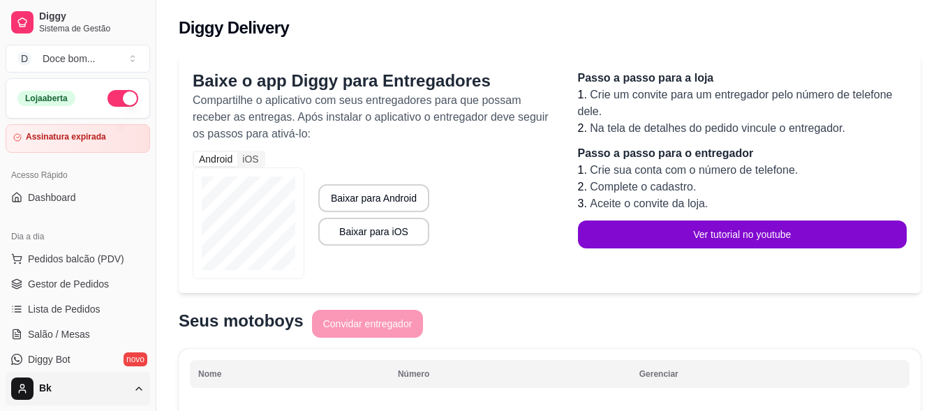
click at [62, 386] on html "Diggy Sistema de Gestão D Doce bom ... Loja aberta Assinatura expirada Acesso R…" at bounding box center [471, 205] width 943 height 411
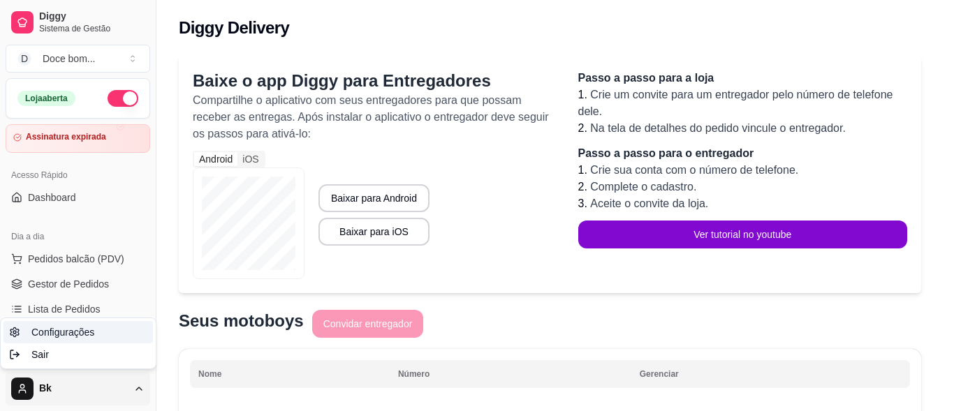
click at [68, 333] on span "Configurações" at bounding box center [62, 332] width 63 height 14
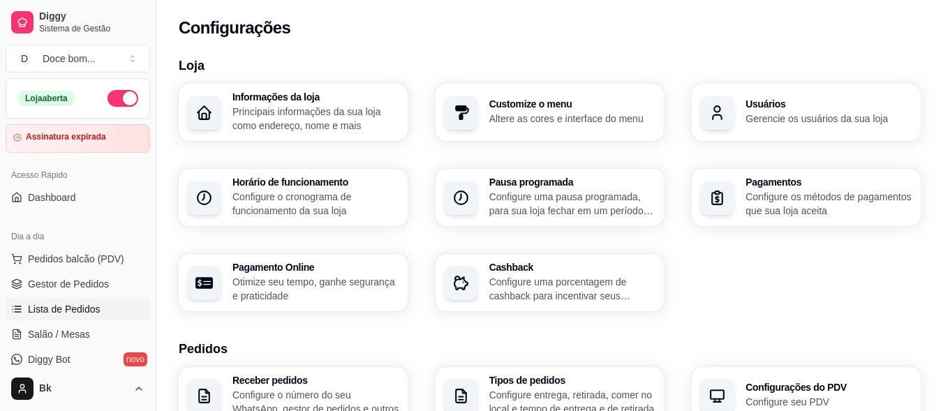
scroll to position [582, 0]
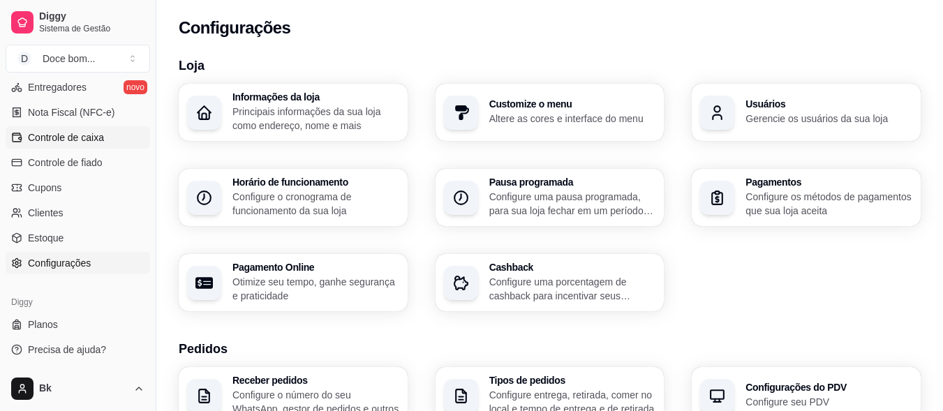
click at [82, 135] on span "Controle de caixa" at bounding box center [66, 138] width 76 height 14
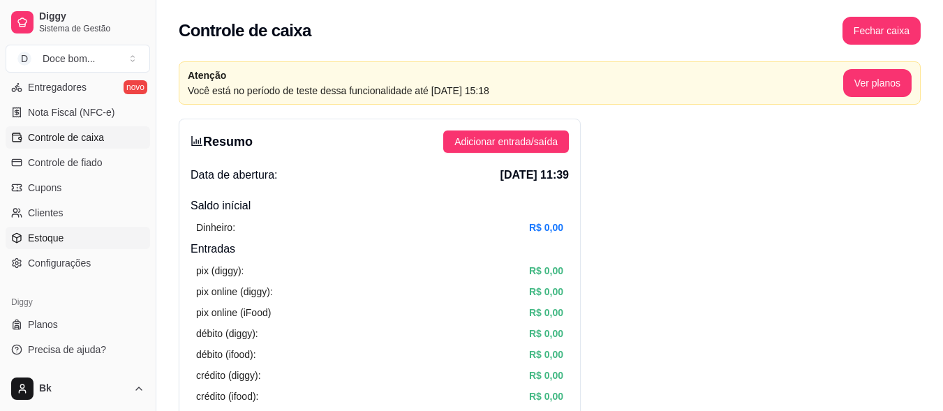
click at [91, 245] on link "Estoque" at bounding box center [78, 238] width 145 height 22
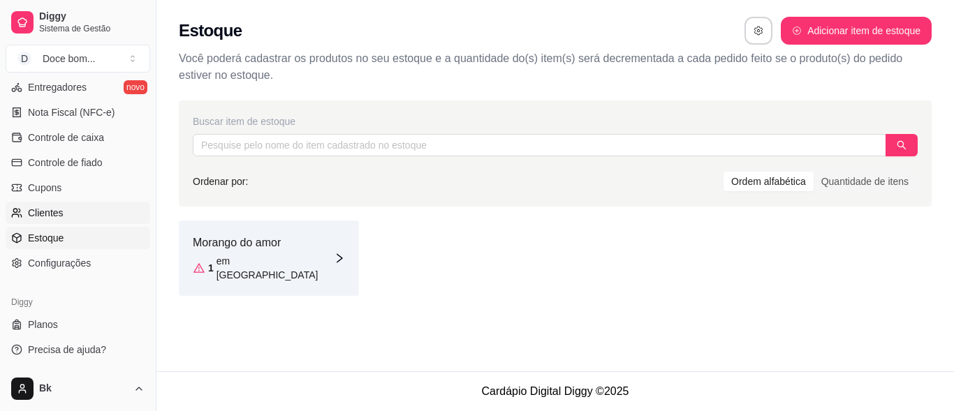
click at [53, 209] on span "Clientes" at bounding box center [46, 213] width 36 height 14
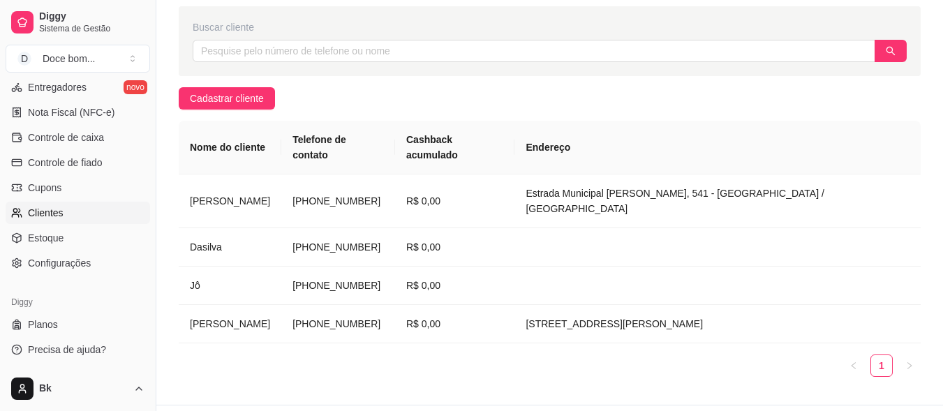
scroll to position [156, 0]
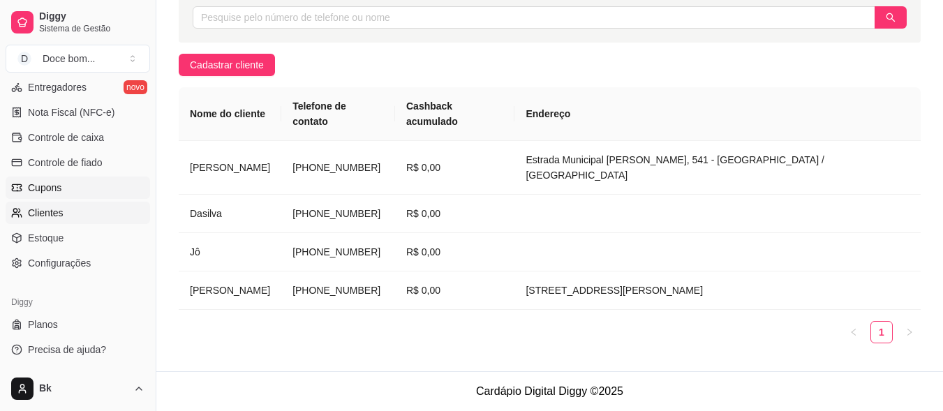
click at [83, 192] on link "Cupons" at bounding box center [78, 188] width 145 height 22
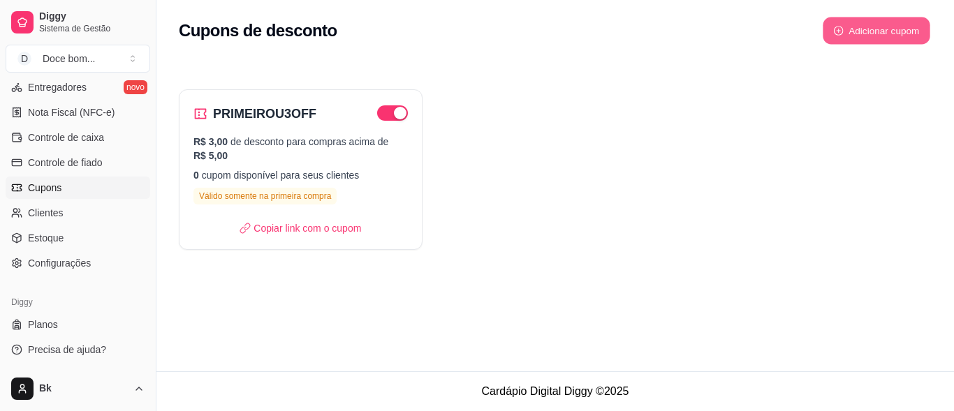
click at [863, 36] on button "Adicionar cupom" at bounding box center [877, 30] width 108 height 27
select select "FIXED_VALUE"
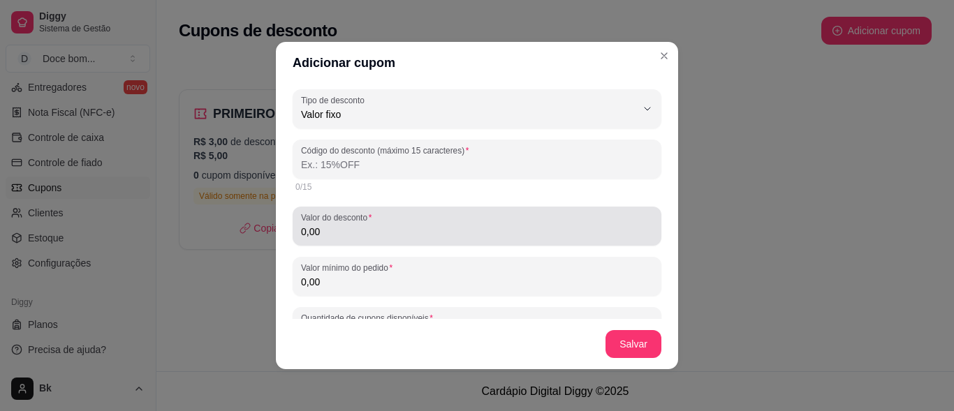
drag, startPoint x: 364, startPoint y: 244, endPoint x: 351, endPoint y: 233, distance: 17.9
click at [351, 233] on div "Valor do desconto 0,00" at bounding box center [477, 226] width 369 height 39
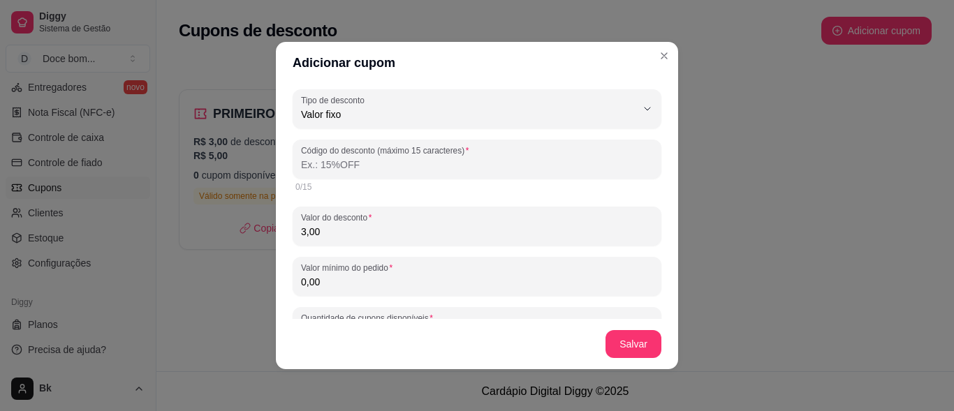
type input "3,00"
click at [365, 162] on input "Código do desconto (máximo 15 caracteres)" at bounding box center [477, 165] width 352 height 14
click at [334, 163] on input "3OFFNOMORANG" at bounding box center [477, 165] width 352 height 14
click at [376, 162] on input "3OFFNMORANG" at bounding box center [477, 165] width 352 height 14
click at [388, 163] on input "3OFFNMORANGODOA" at bounding box center [477, 165] width 352 height 14
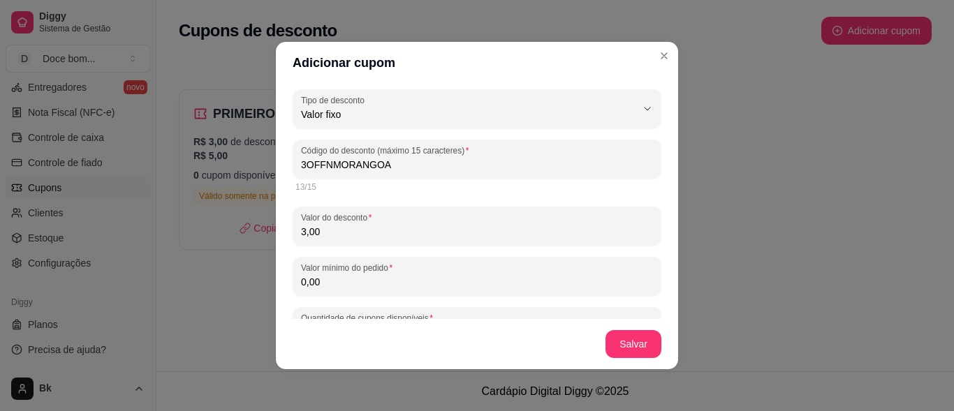
click at [395, 169] on input "3OFFNMORANGOA" at bounding box center [477, 165] width 352 height 14
click at [319, 167] on input "3OFFNMORANGOAMO" at bounding box center [477, 165] width 352 height 14
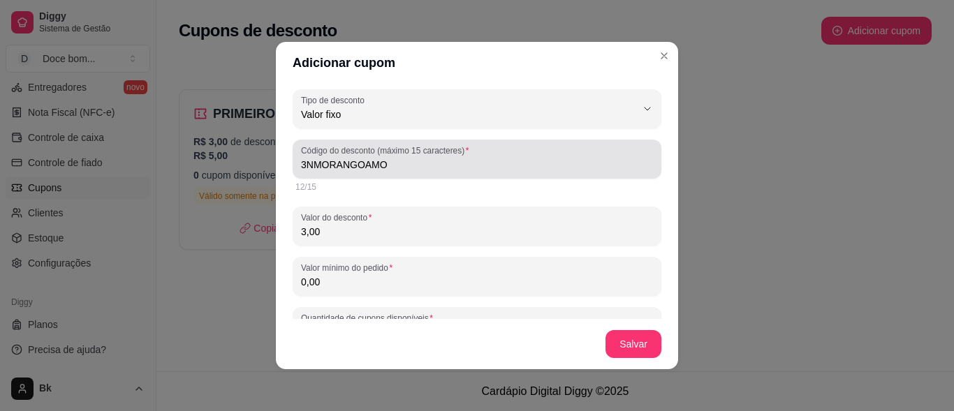
click at [301, 158] on div "3NMORANGOAMO" at bounding box center [477, 159] width 352 height 28
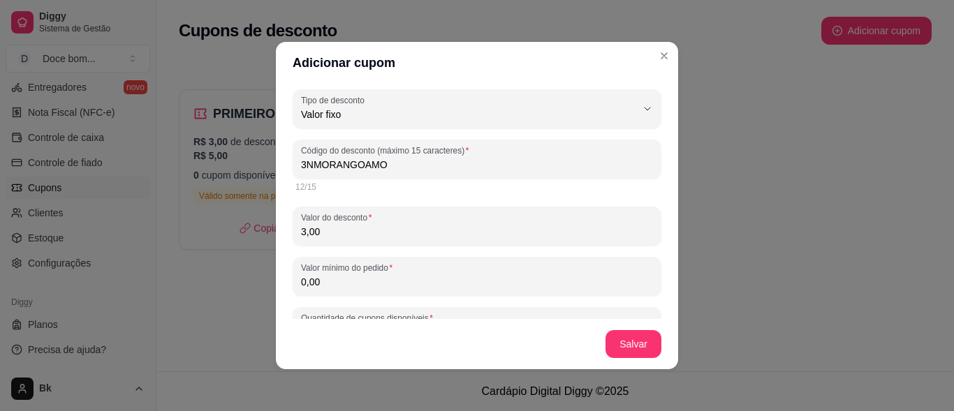
click at [303, 167] on input "3NMORANGOAMO" at bounding box center [477, 165] width 352 height 14
click at [301, 165] on input "3NMORANGOAMO" at bounding box center [477, 165] width 352 height 14
click at [307, 162] on input "3NMORANGOAMO" at bounding box center [477, 165] width 352 height 14
click at [302, 162] on input "3NMORANGOAMO" at bounding box center [477, 165] width 352 height 14
click at [309, 161] on input "3NMORANGOAMO" at bounding box center [477, 165] width 352 height 14
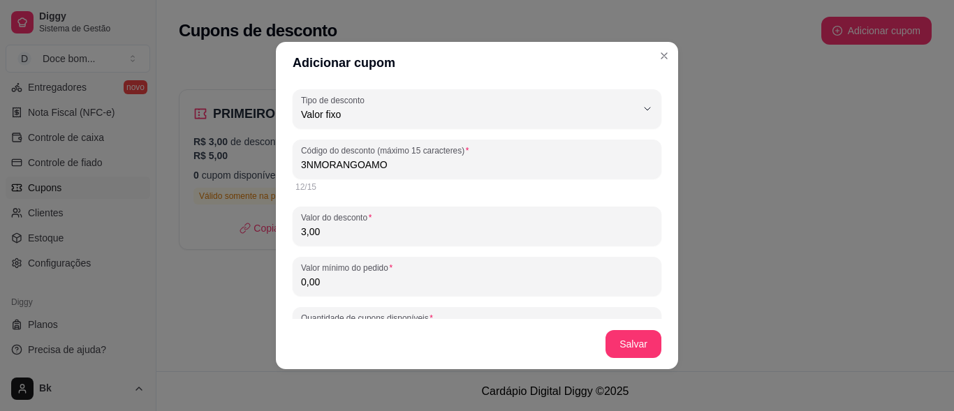
click at [377, 166] on input "3NMORANGOAMO" at bounding box center [477, 165] width 352 height 14
type input "3"
type input "3OFFMORANGO"
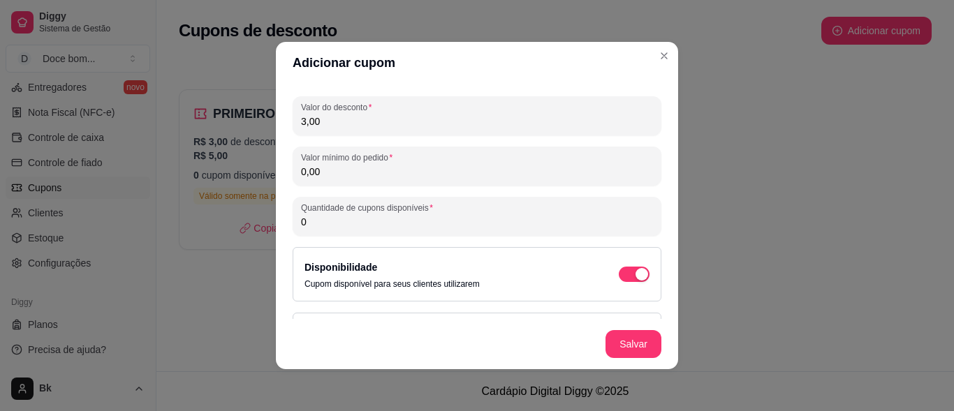
scroll to position [106, 0]
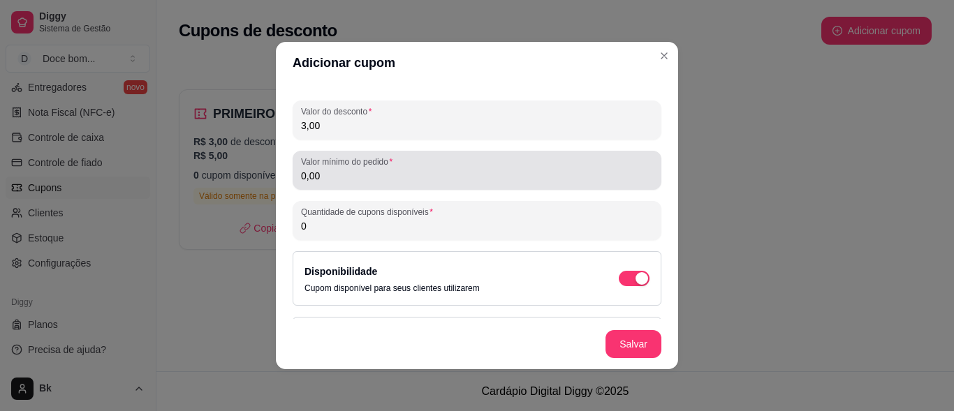
click at [327, 172] on input "0,00" at bounding box center [477, 176] width 352 height 14
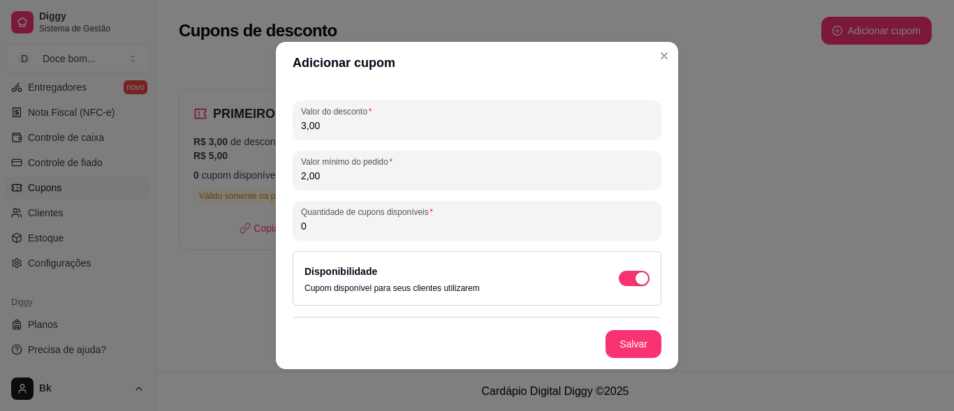
type input "2,00"
click at [346, 317] on div "Primeira compra Habilite para dar desconto apenas para novos clientes na sua pr…" at bounding box center [477, 350] width 369 height 66
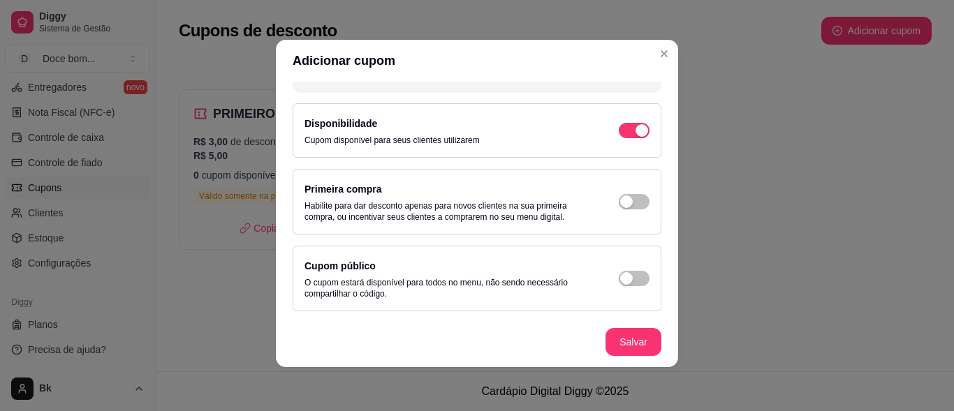
scroll to position [3, 0]
click at [639, 347] on button "Salvar" at bounding box center [633, 341] width 56 height 28
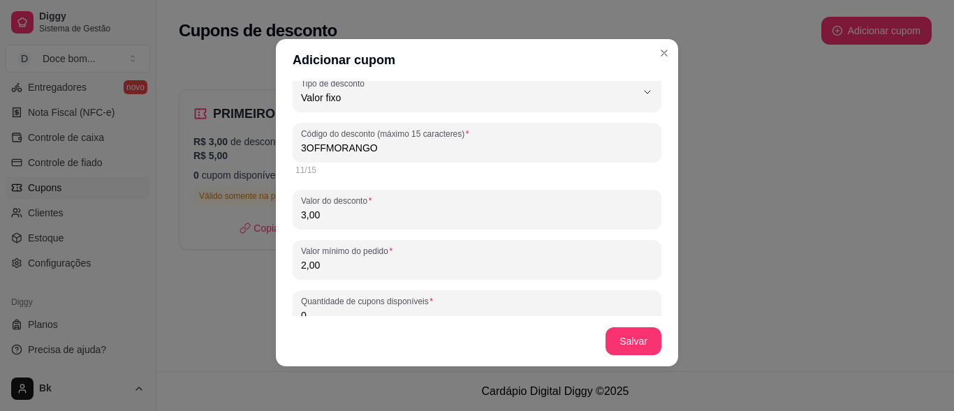
scroll to position [0, 0]
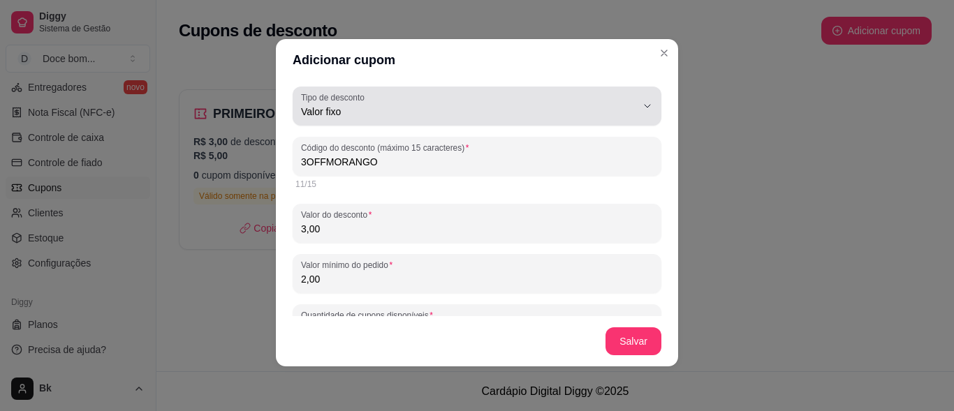
click at [619, 98] on div "Valor fixo" at bounding box center [468, 106] width 335 height 28
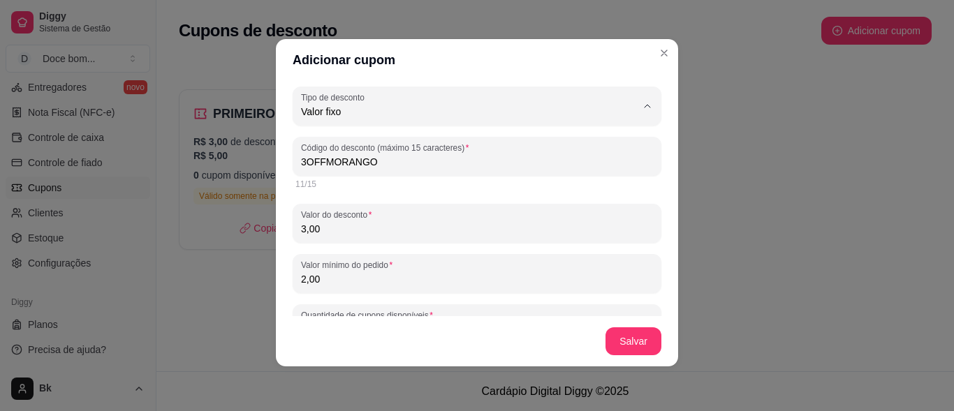
click at [610, 59] on header "Adicionar cupom" at bounding box center [477, 60] width 402 height 42
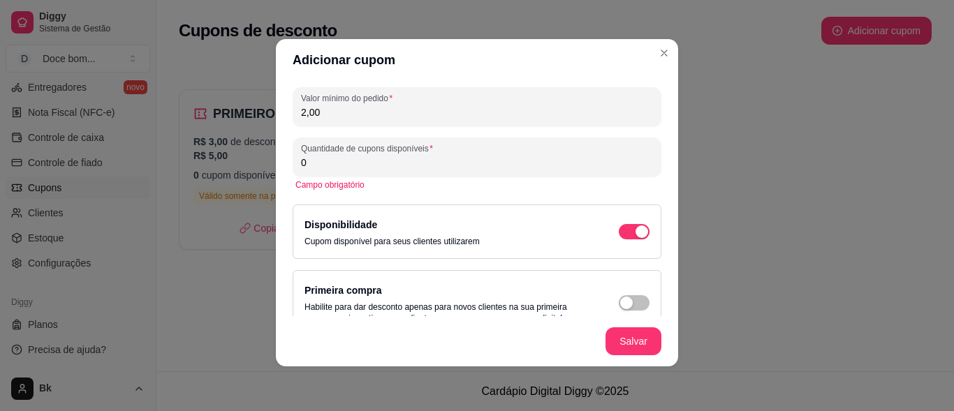
scroll to position [169, 0]
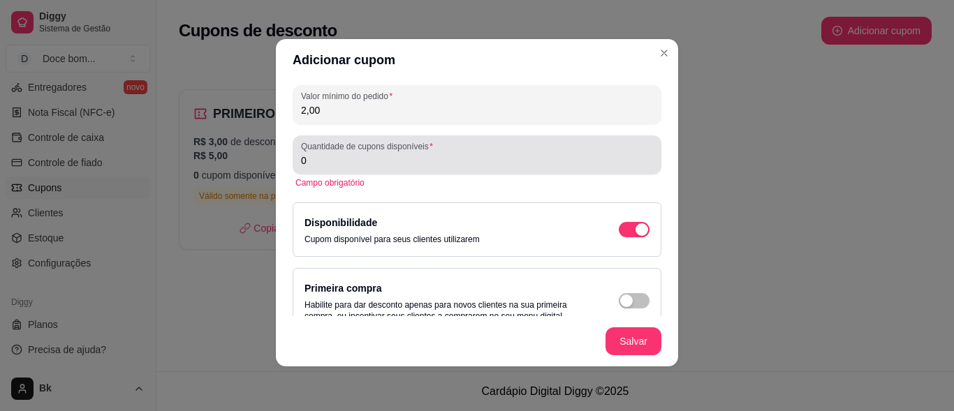
click at [301, 168] on div "0" at bounding box center [477, 155] width 352 height 28
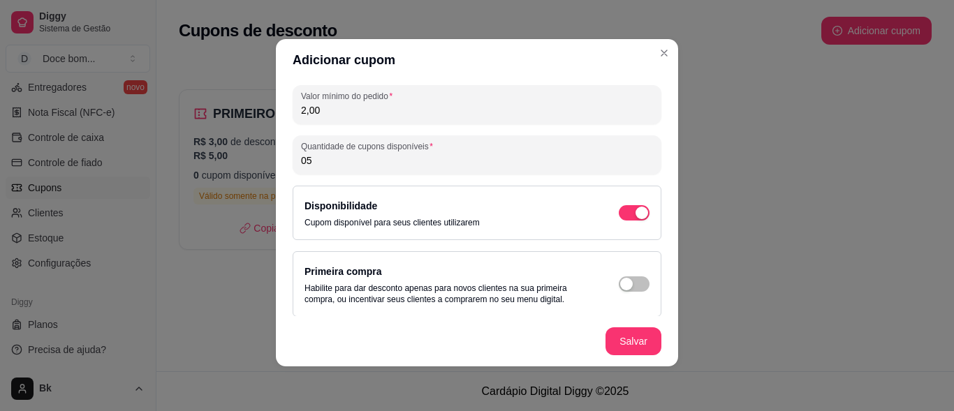
type input "05"
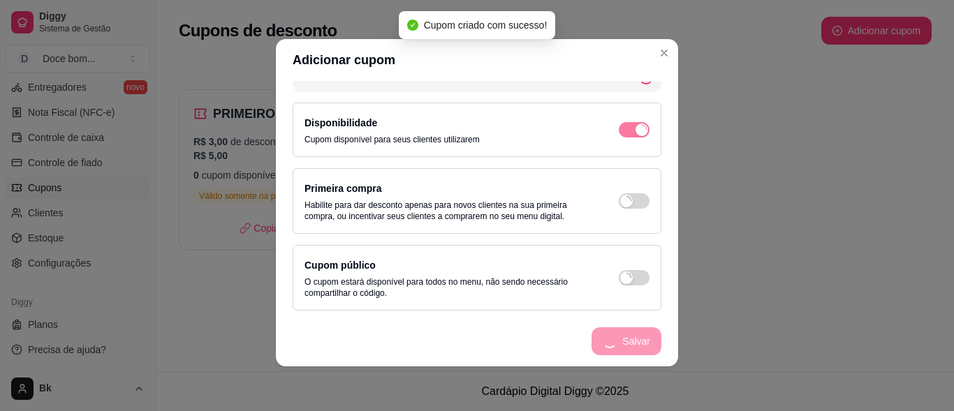
scroll to position [0, 0]
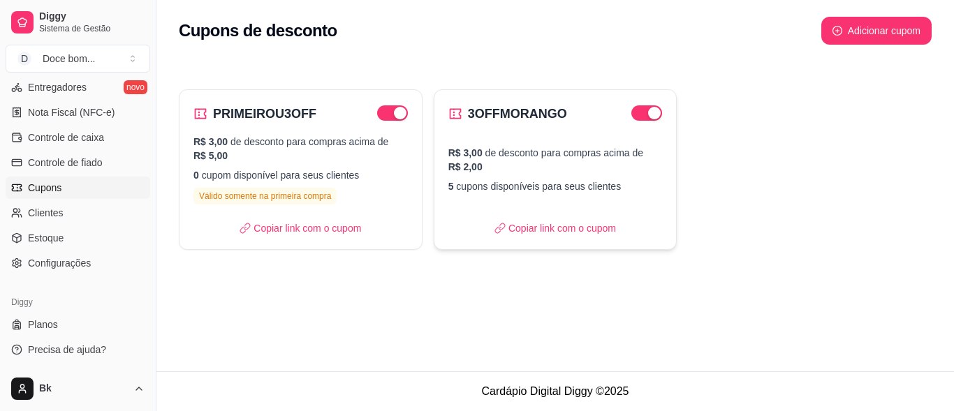
click at [576, 145] on div "3OFFMORANGO R$ 3,00 de desconto para compras acima de R$ 2,00 5 cupons disponív…" at bounding box center [556, 169] width 244 height 161
select select "FIXED_VALUE"
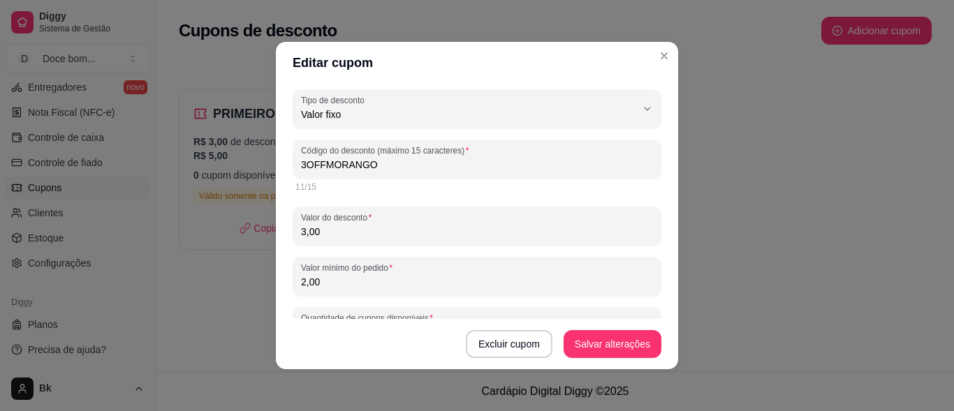
click at [314, 283] on input "2,00" at bounding box center [477, 282] width 352 height 14
type input "10,00"
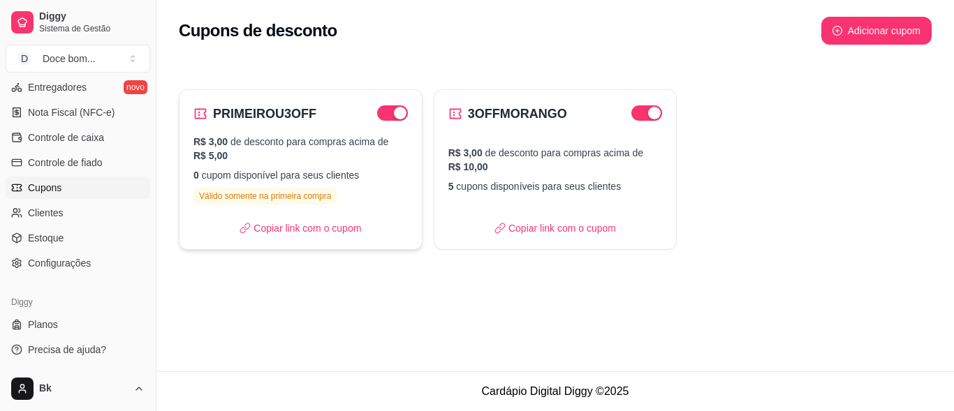
click at [396, 115] on div "button" at bounding box center [400, 113] width 13 height 13
click at [259, 131] on div "PRIMEIROU3OFF R$ 3,00 de desconto para compras acima de R$ 5,00 0 cupom disponí…" at bounding box center [301, 169] width 244 height 161
select select "FIXED_VALUE"
drag, startPoint x: 132, startPoint y: 119, endPoint x: 85, endPoint y: 142, distance: 51.8
click at [250, 350] on div "Cupons de desconto Adicionar cupom PRIMEIROU3OFF R$ 3,00 de desconto para compr…" at bounding box center [554, 185] width 797 height 371
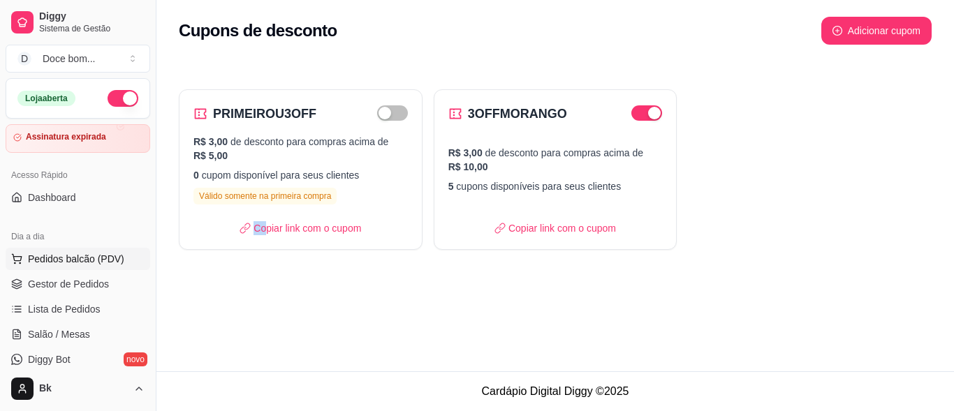
click at [68, 255] on span "Pedidos balcão (PDV)" at bounding box center [76, 259] width 96 height 14
click at [61, 198] on span "Dashboard" at bounding box center [52, 198] width 48 height 14
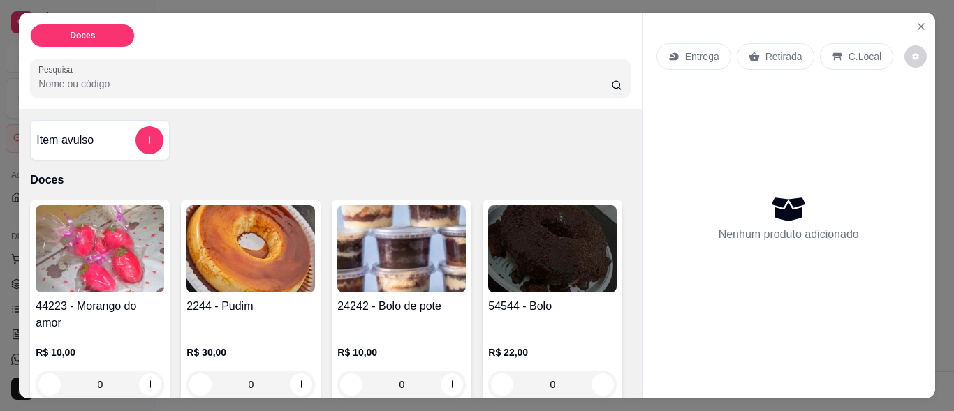
click at [91, 190] on body "Diggy Sistema de Gestão D Doce bom ... Loja aberta Assinatura expirada Acesso R…" at bounding box center [477, 205] width 954 height 411
click at [80, 200] on div "44223 - Morango do amor R$ 10,00 0" at bounding box center [100, 302] width 140 height 205
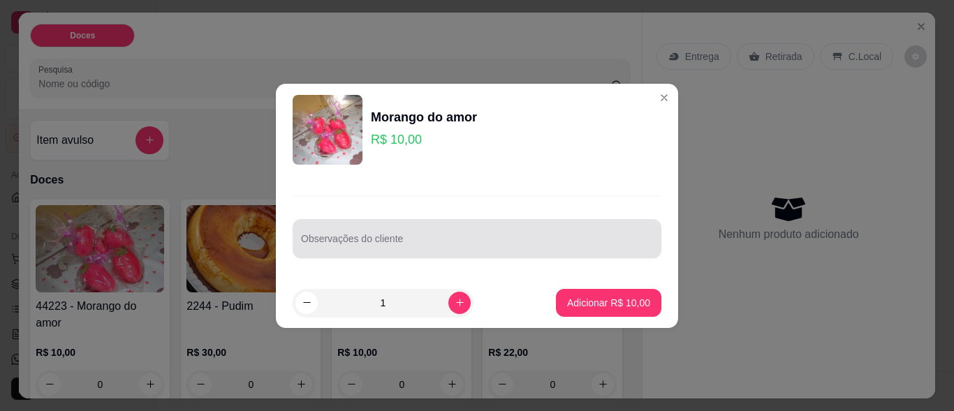
click at [387, 234] on div at bounding box center [477, 239] width 352 height 28
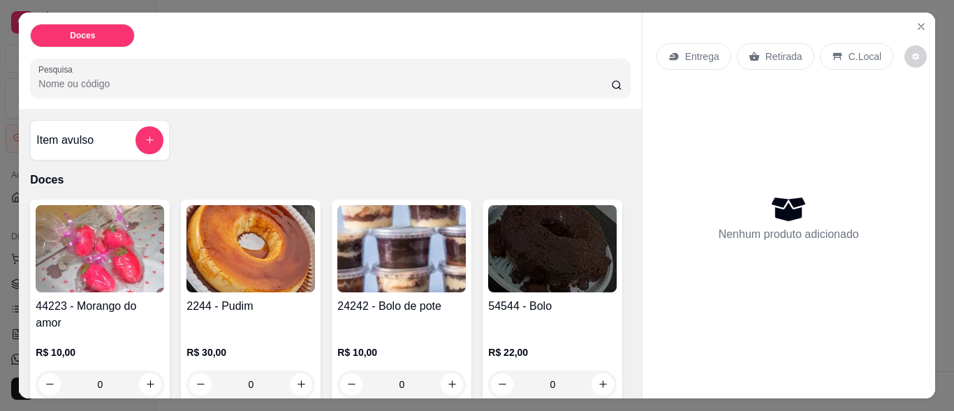
click at [648, 96] on div "Entrega Retirada C.Local Nenhum produto adicionado" at bounding box center [788, 195] width 293 height 364
click at [915, 21] on icon "Close" at bounding box center [920, 26] width 11 height 11
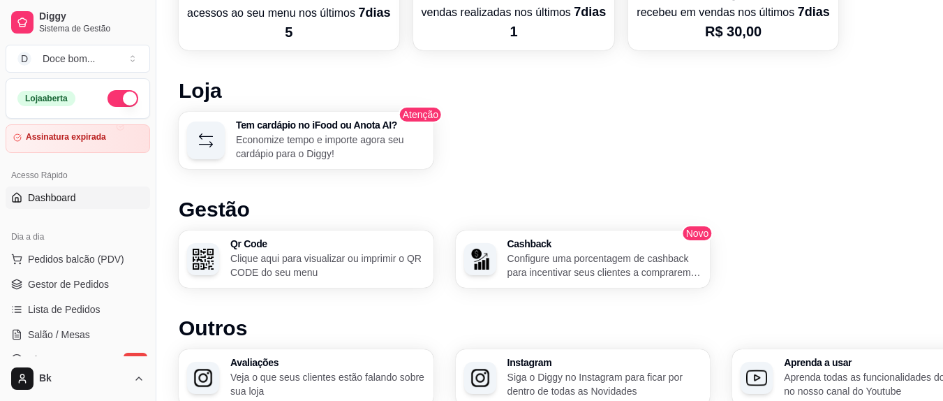
scroll to position [610, 0]
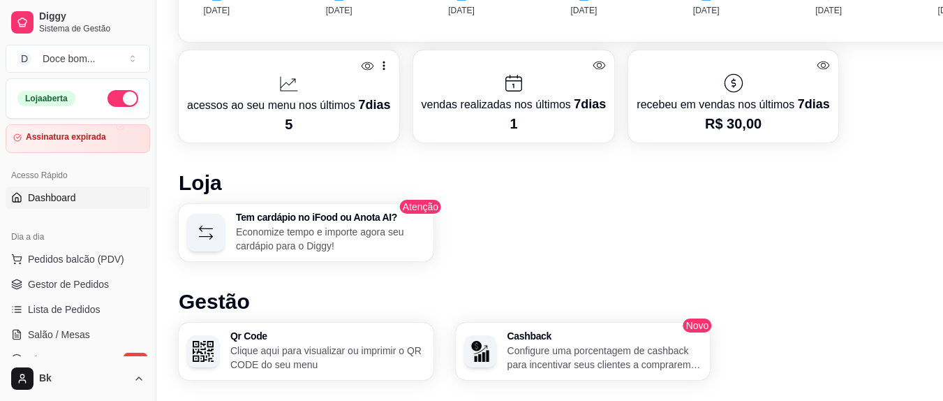
click at [91, 236] on div "Loja aberta Assinatura expirada Acesso Rápido Dashboard Dia a dia Pedidos balcã…" at bounding box center [78, 217] width 156 height 278
click at [115, 251] on button "Pedidos balcão (PDV)" at bounding box center [78, 259] width 145 height 22
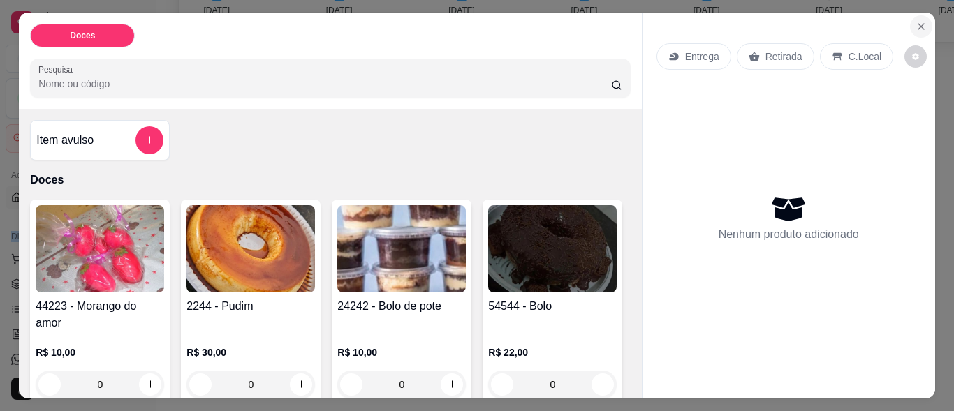
click at [917, 23] on icon "Close" at bounding box center [920, 26] width 11 height 11
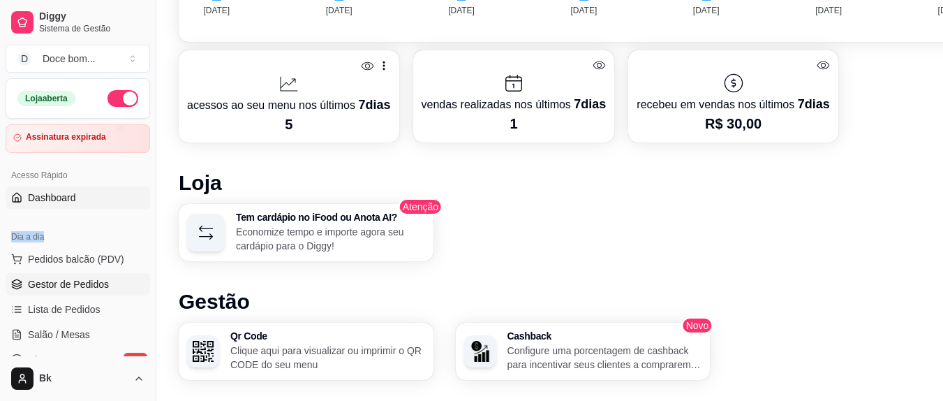
click at [70, 290] on span "Gestor de Pedidos" at bounding box center [68, 284] width 81 height 14
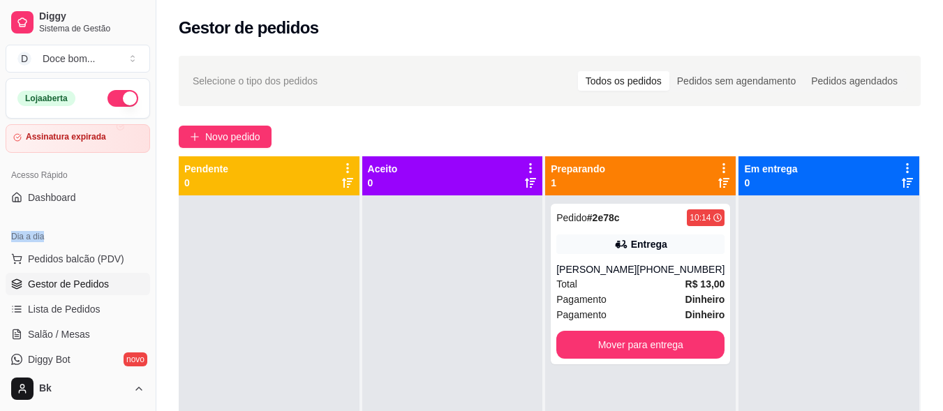
scroll to position [582, 0]
